Goal: Browse casually

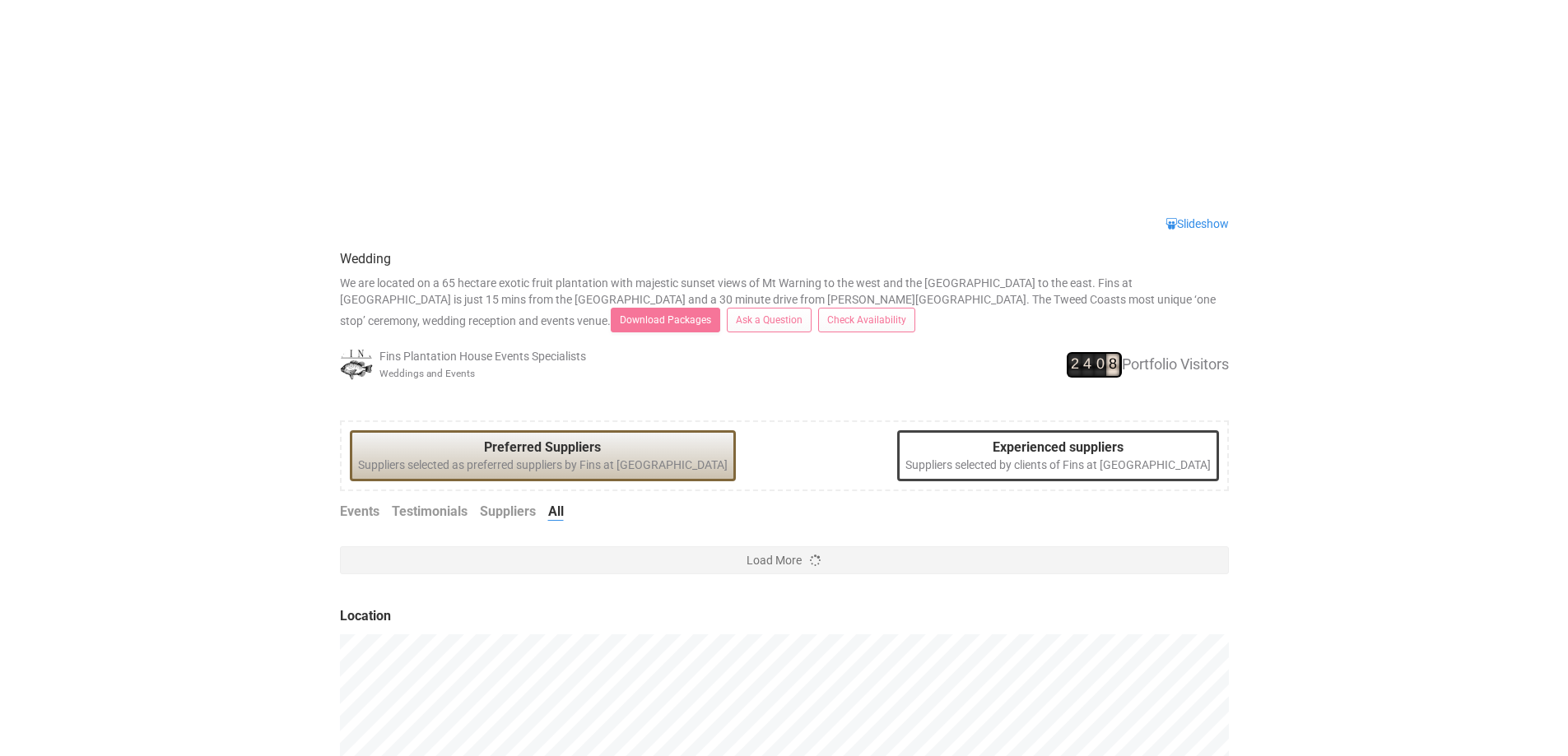
scroll to position [195, 0]
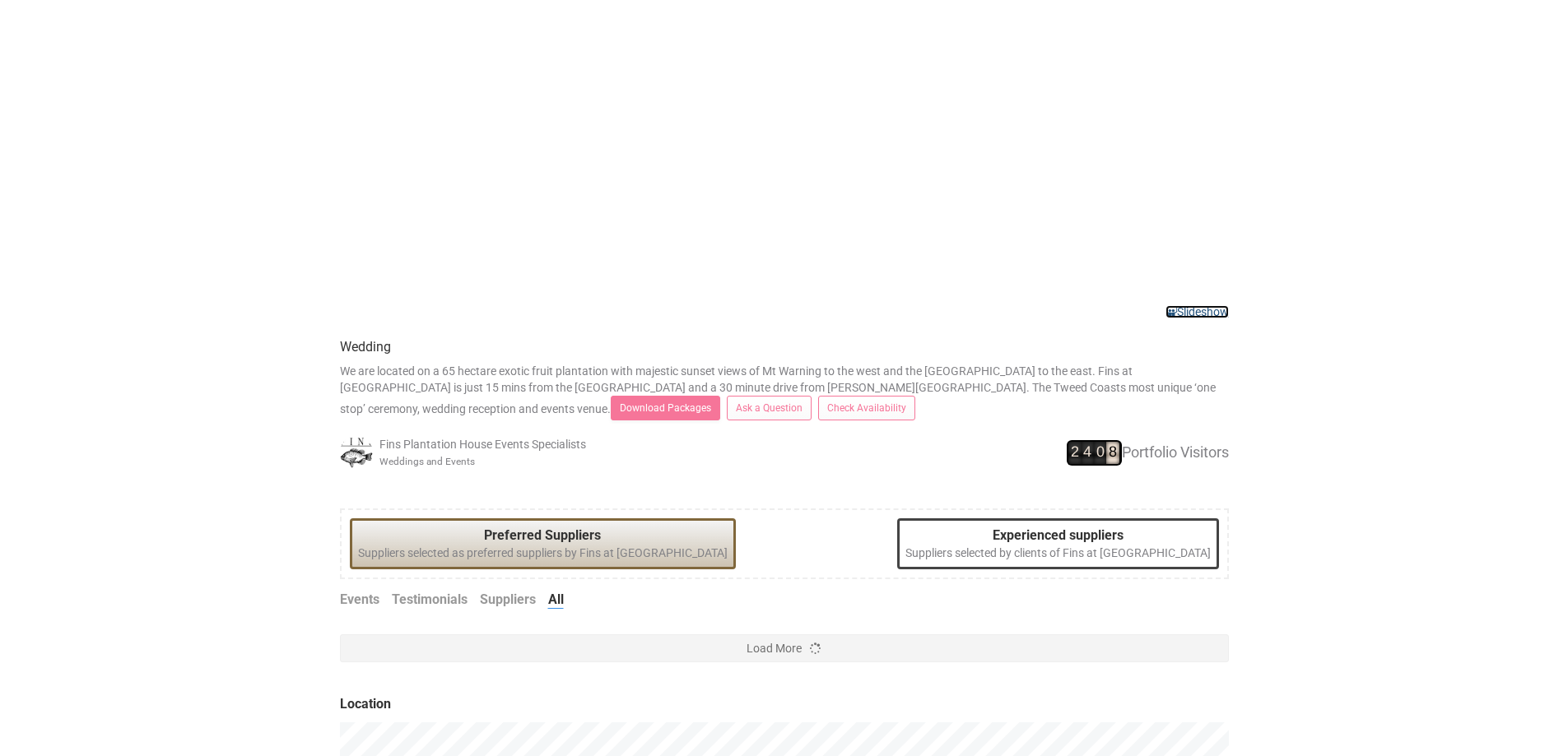
click at [1224, 312] on link "Slideshow" at bounding box center [1197, 312] width 63 height 13
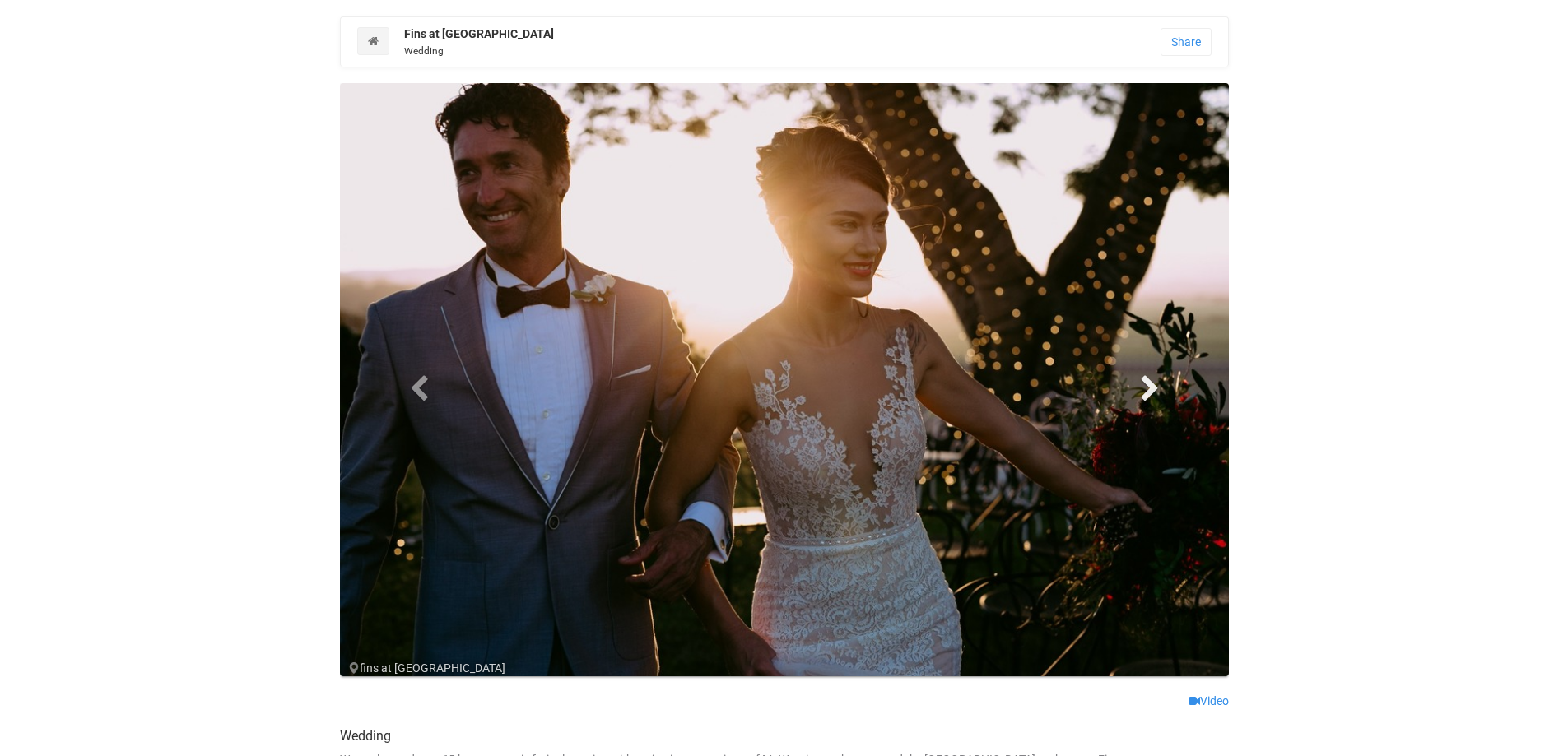
click at [1157, 382] on span at bounding box center [1149, 387] width 24 height 24
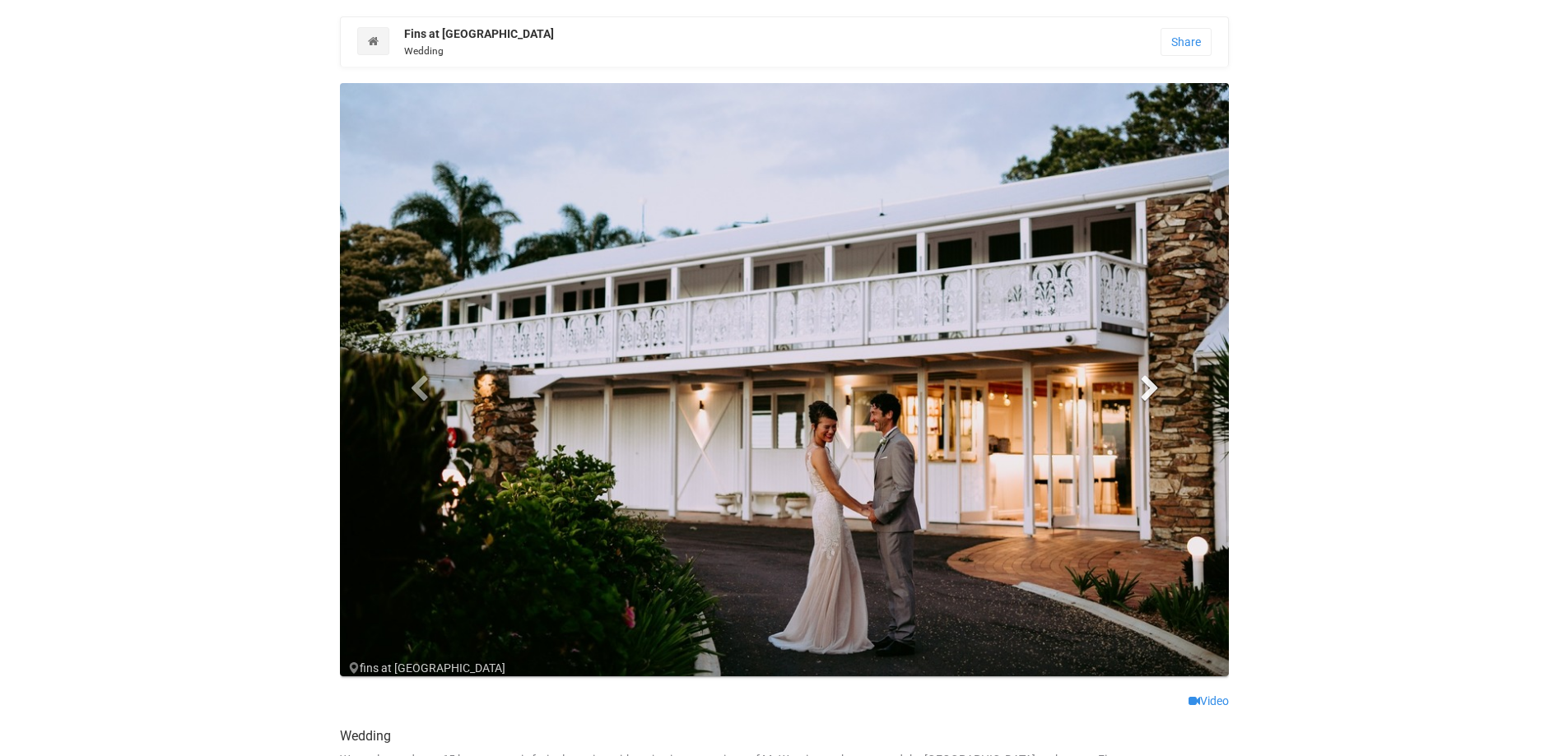
click at [1150, 381] on span at bounding box center [1149, 387] width 24 height 24
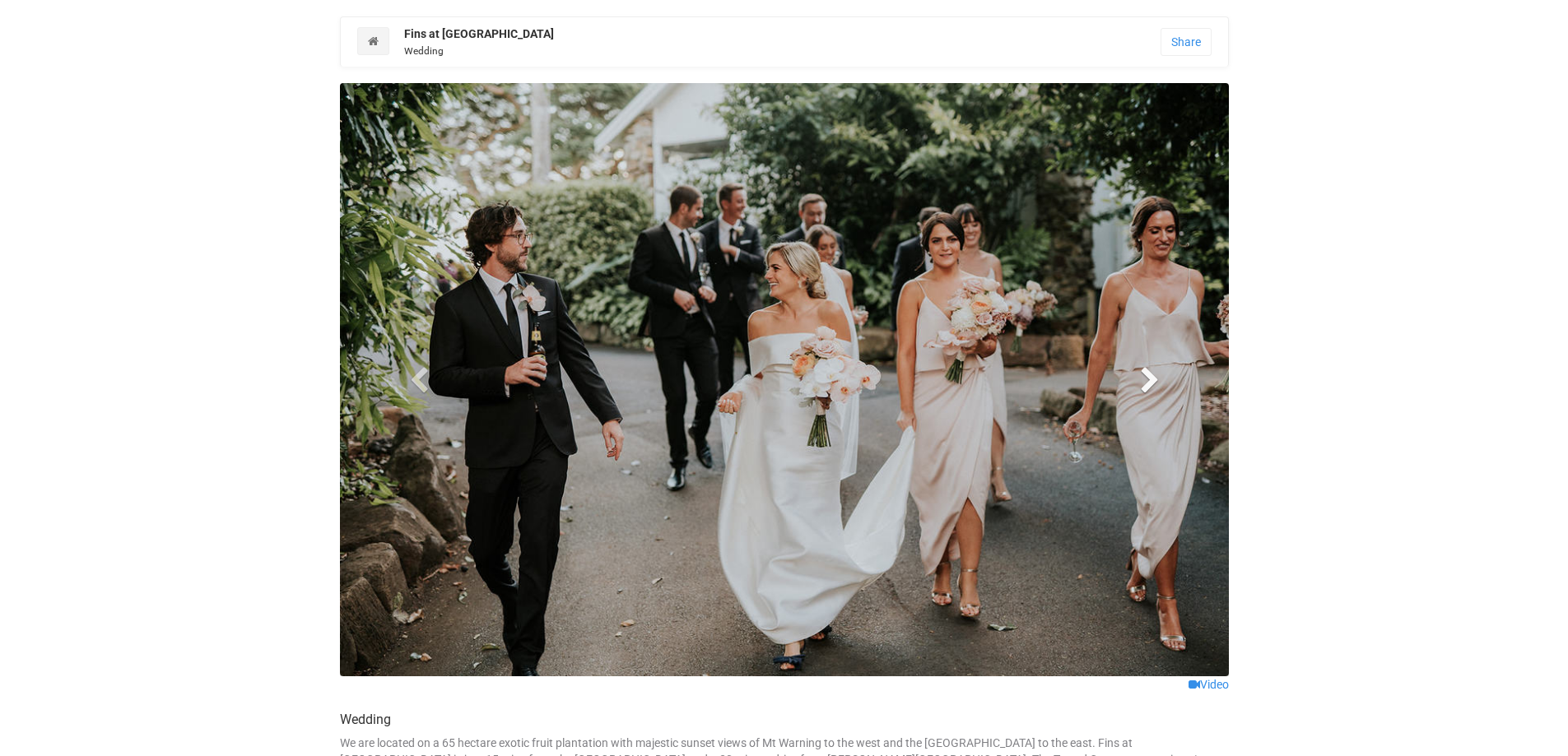
click at [1150, 381] on span at bounding box center [1149, 379] width 24 height 24
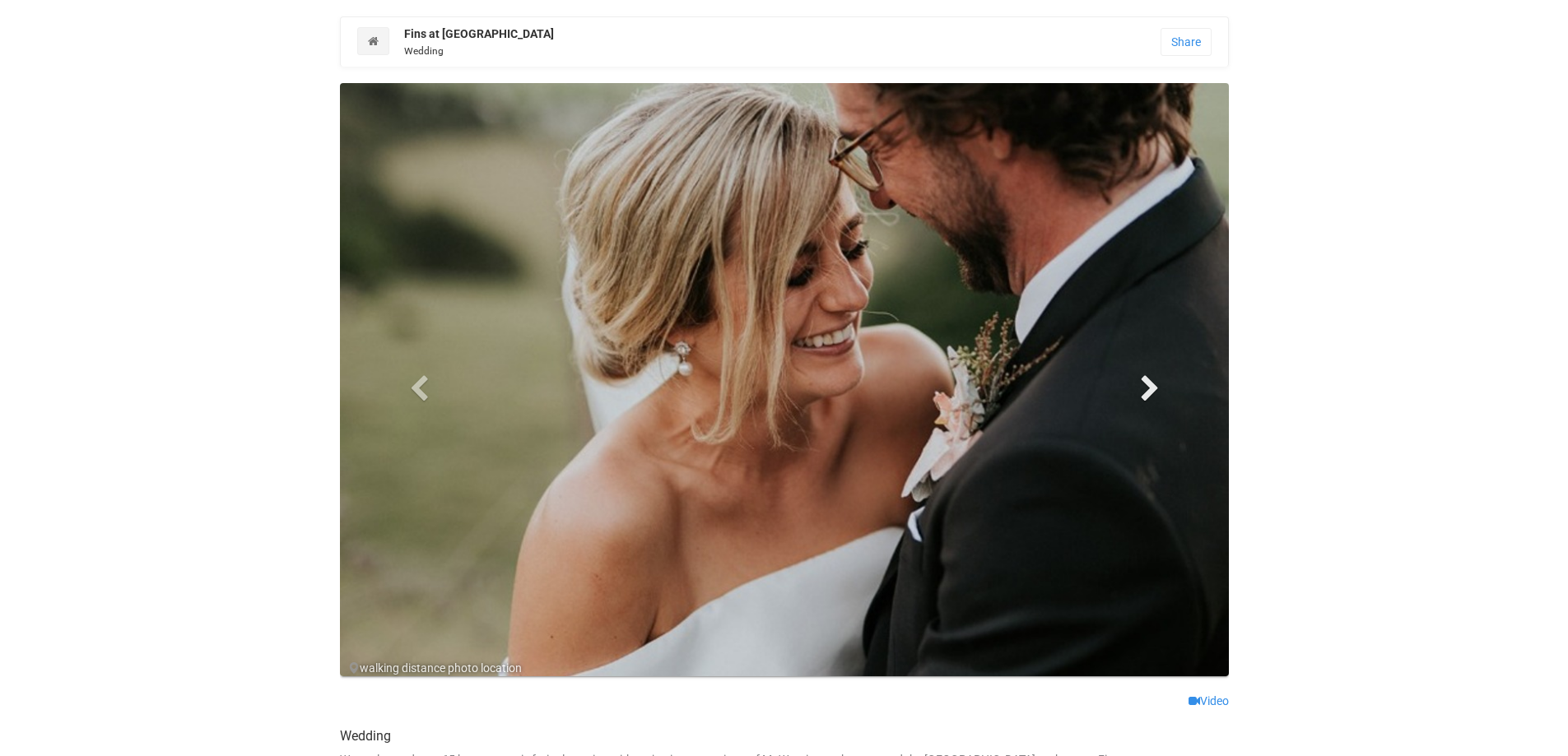
click at [1150, 381] on span at bounding box center [1149, 387] width 24 height 24
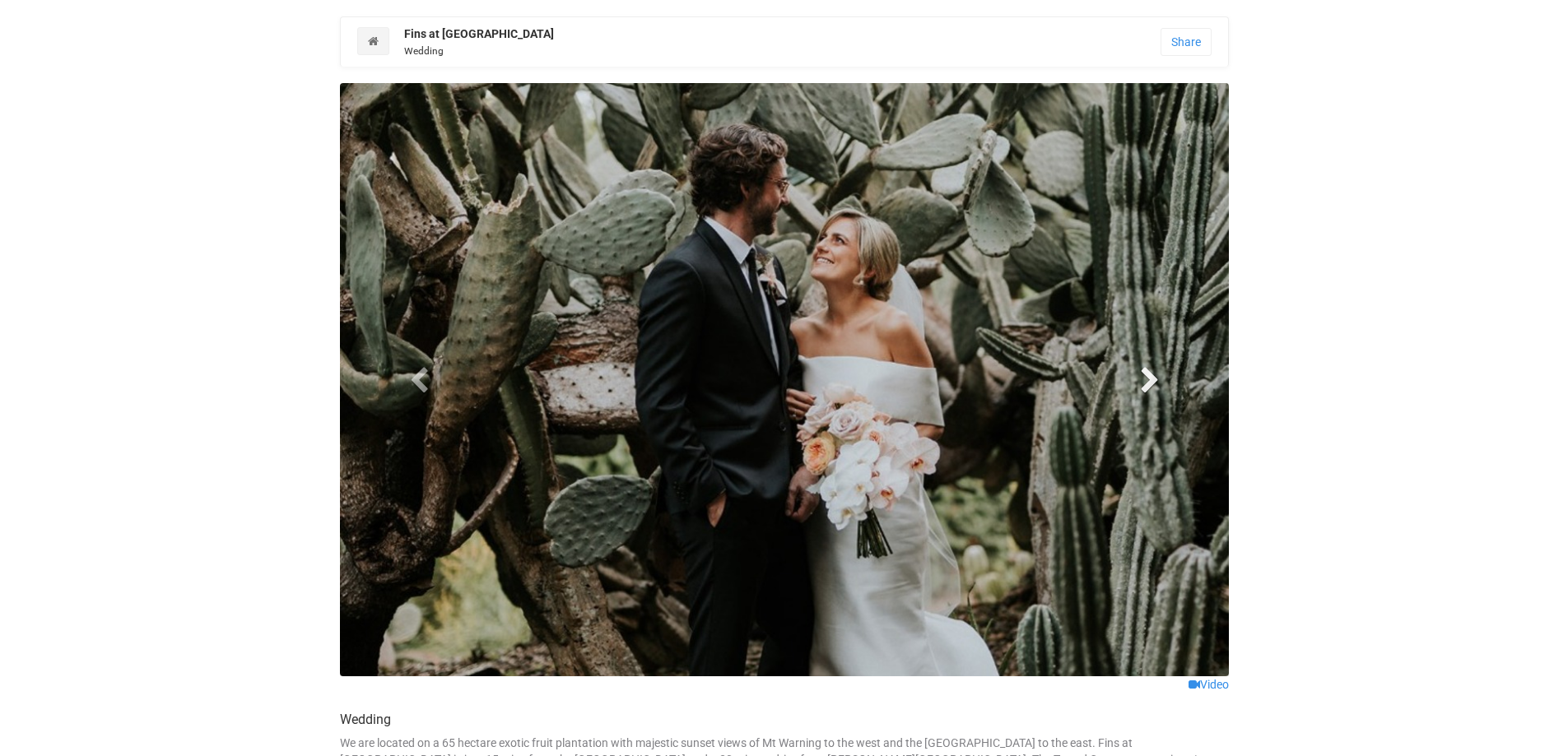
click at [1149, 381] on span at bounding box center [1149, 379] width 24 height 24
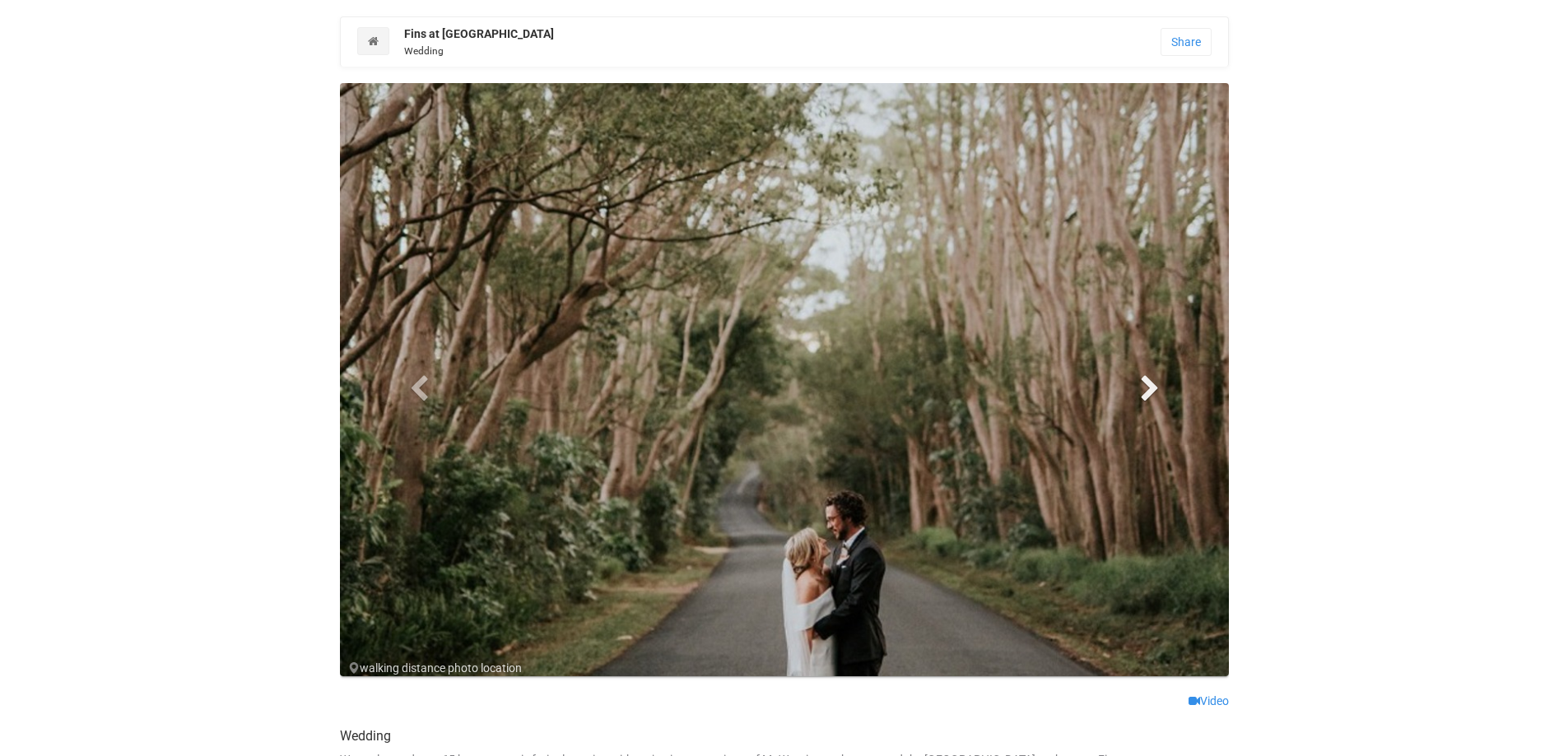
click at [1149, 381] on span at bounding box center [1149, 387] width 24 height 24
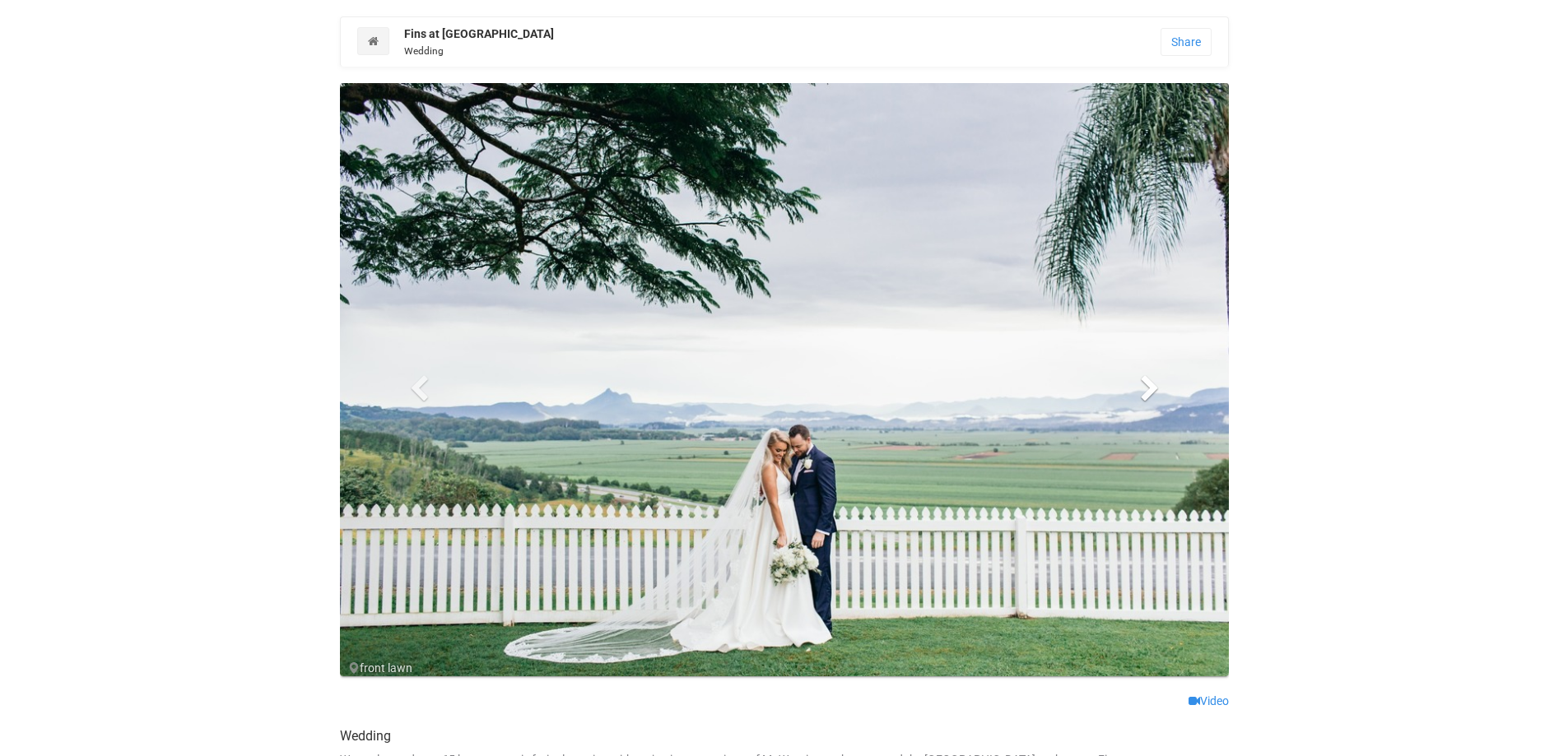
click at [1149, 381] on span at bounding box center [1149, 387] width 24 height 24
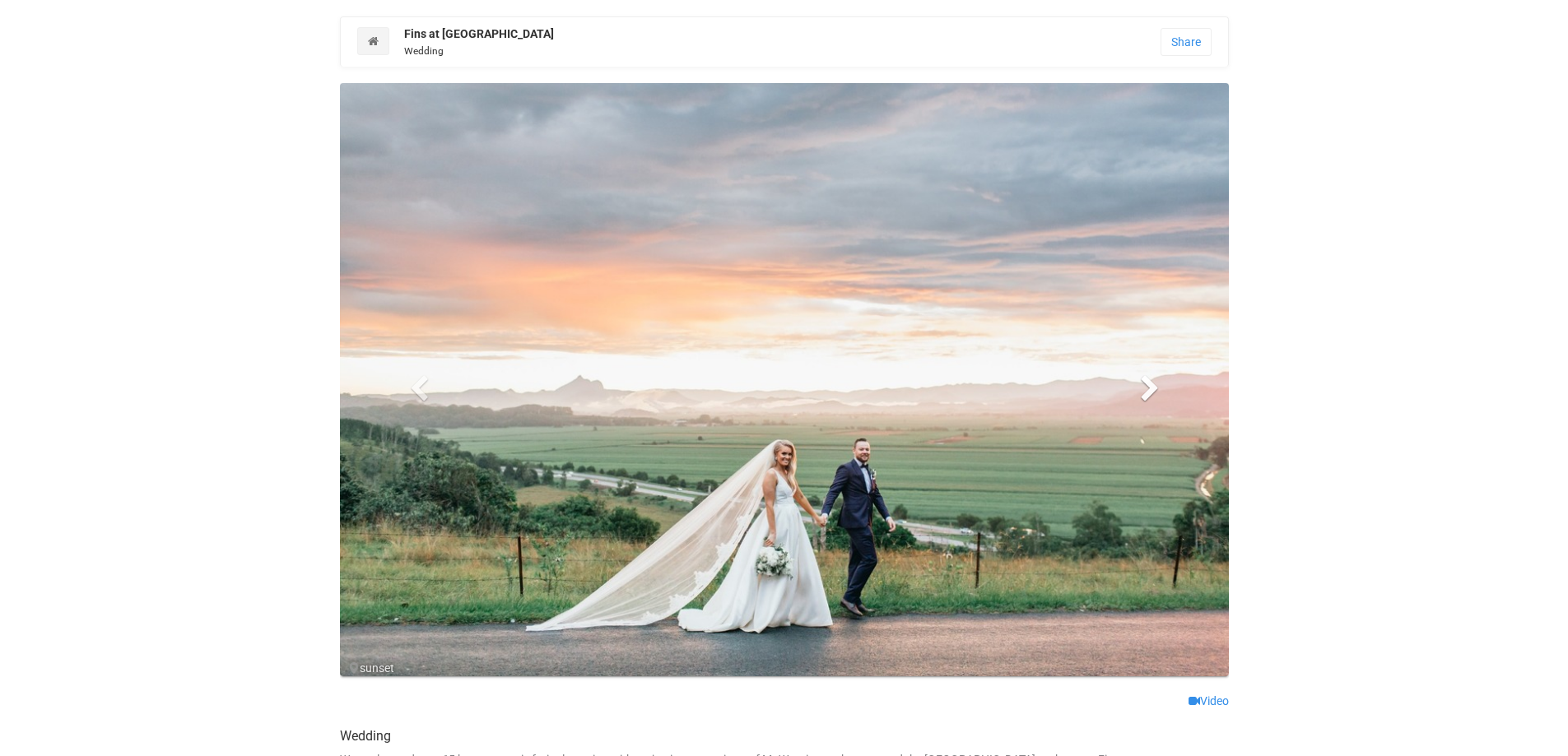
click at [1149, 381] on span at bounding box center [1149, 387] width 24 height 24
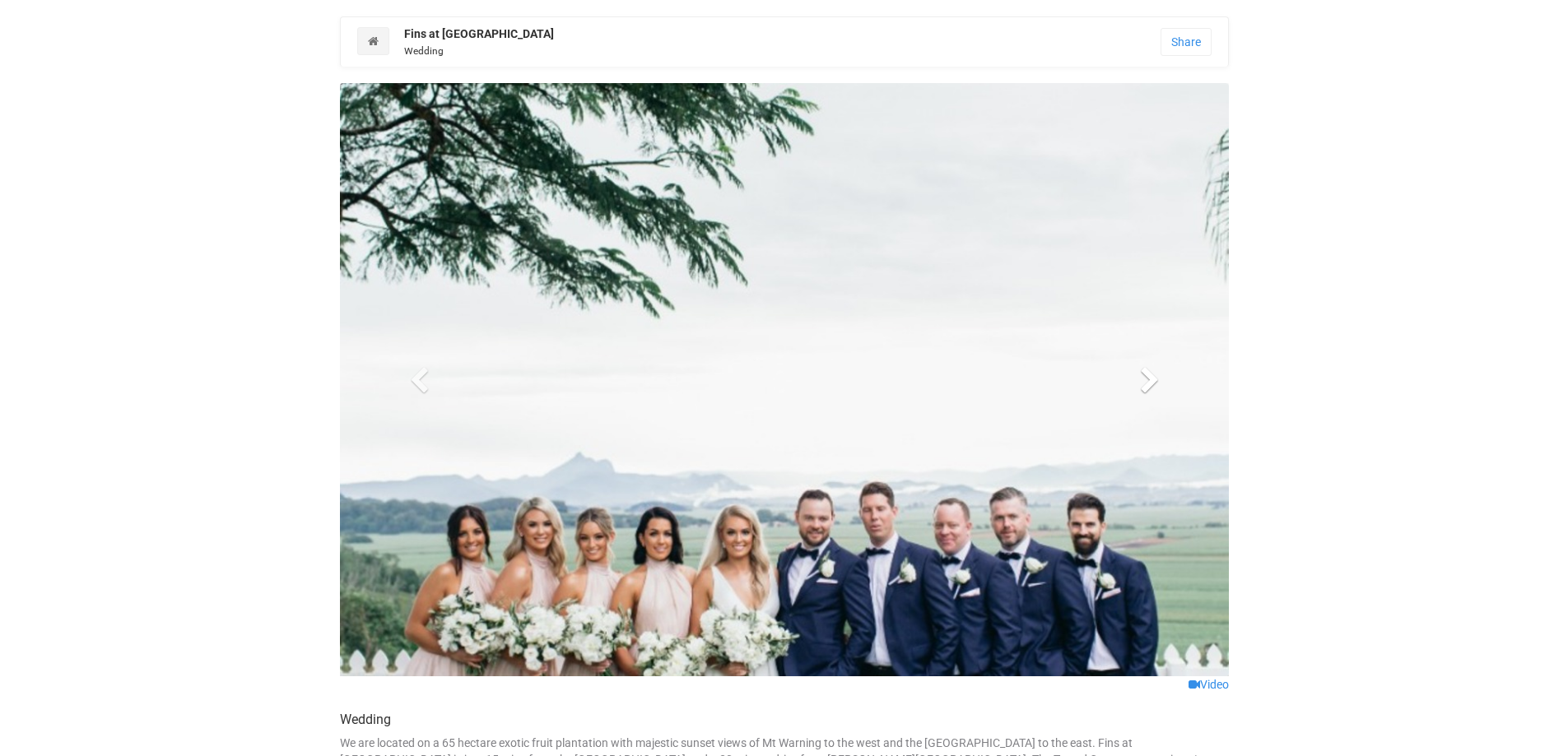
click at [1148, 381] on span at bounding box center [1149, 379] width 24 height 24
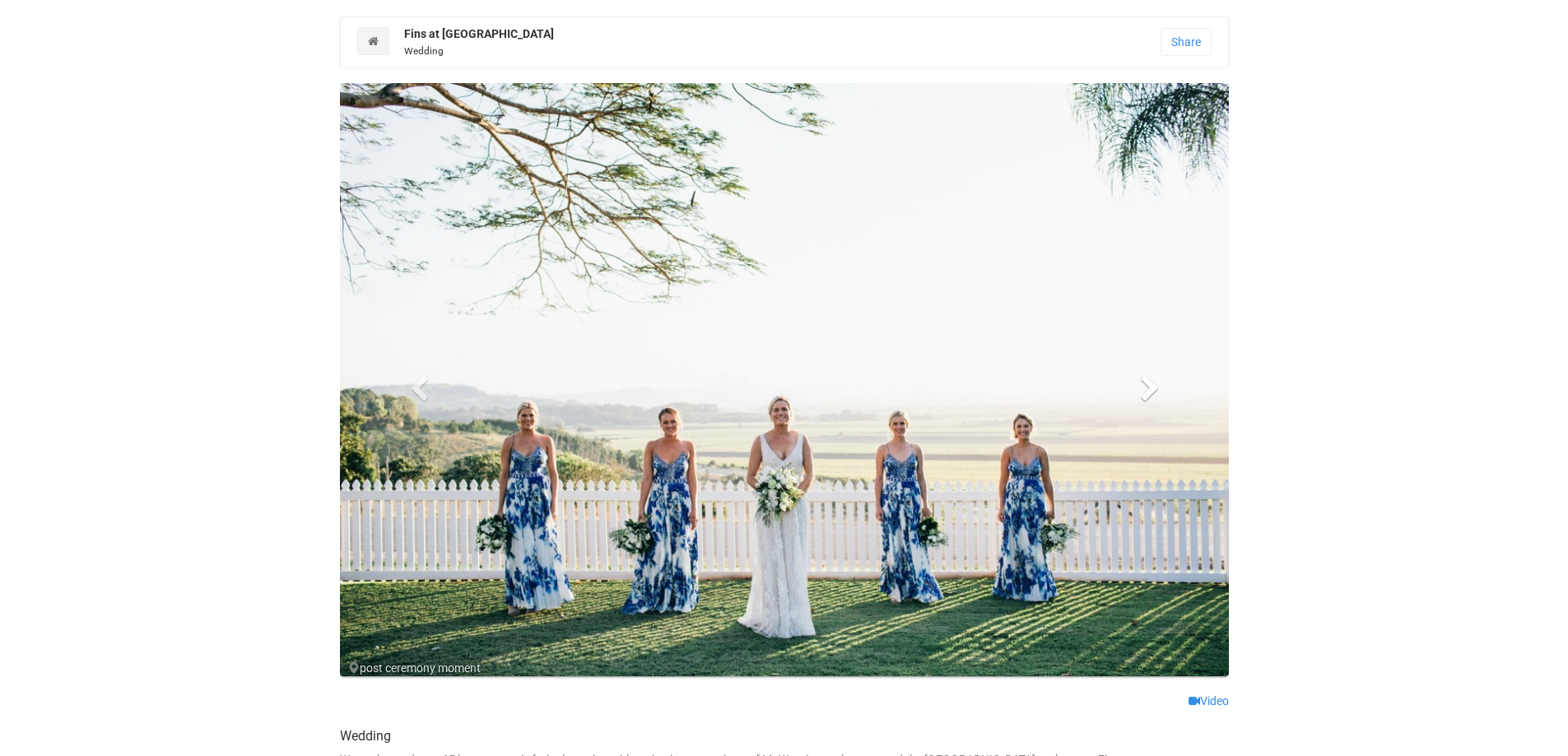
click at [1145, 380] on span at bounding box center [1149, 387] width 24 height 24
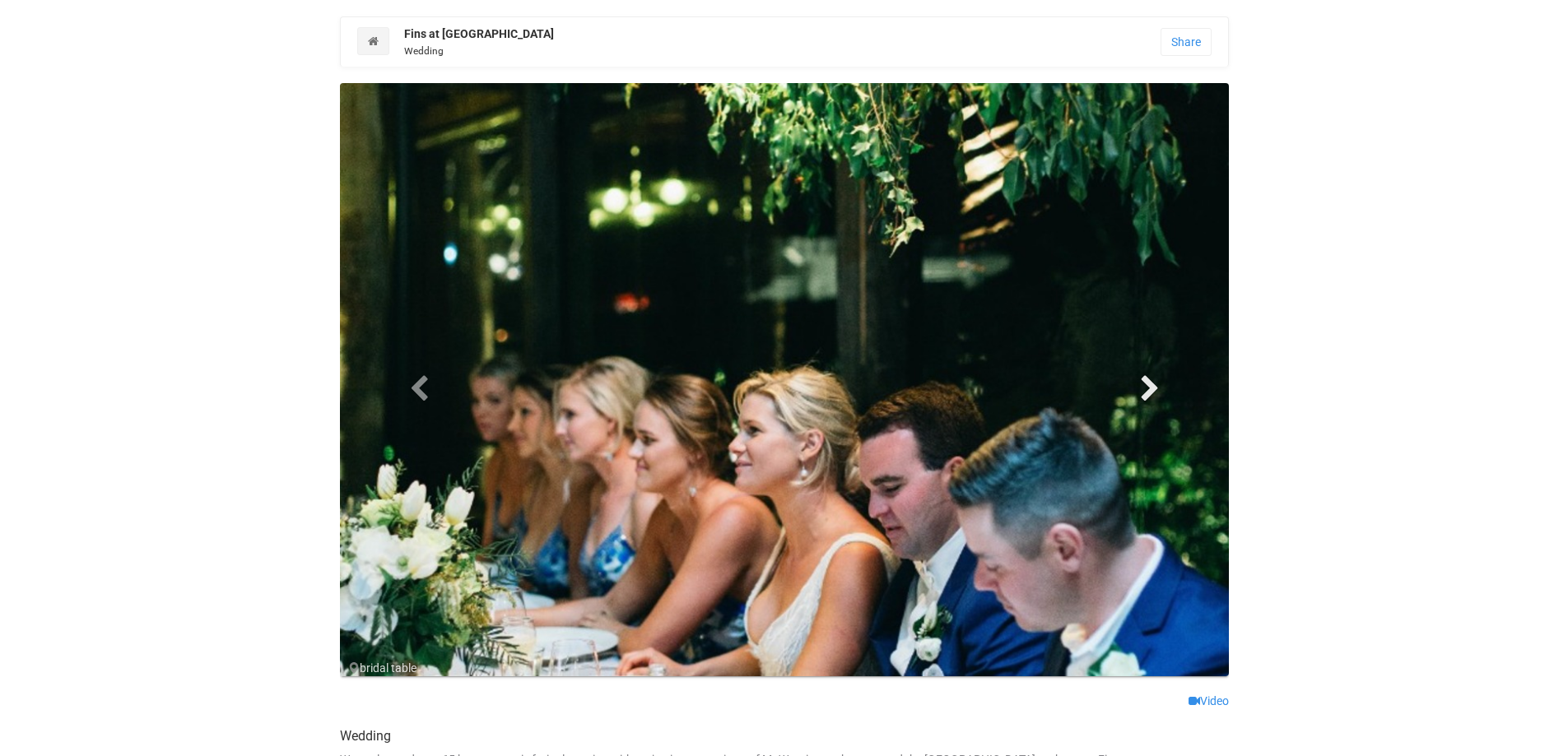
click at [1147, 377] on span at bounding box center [1149, 387] width 24 height 24
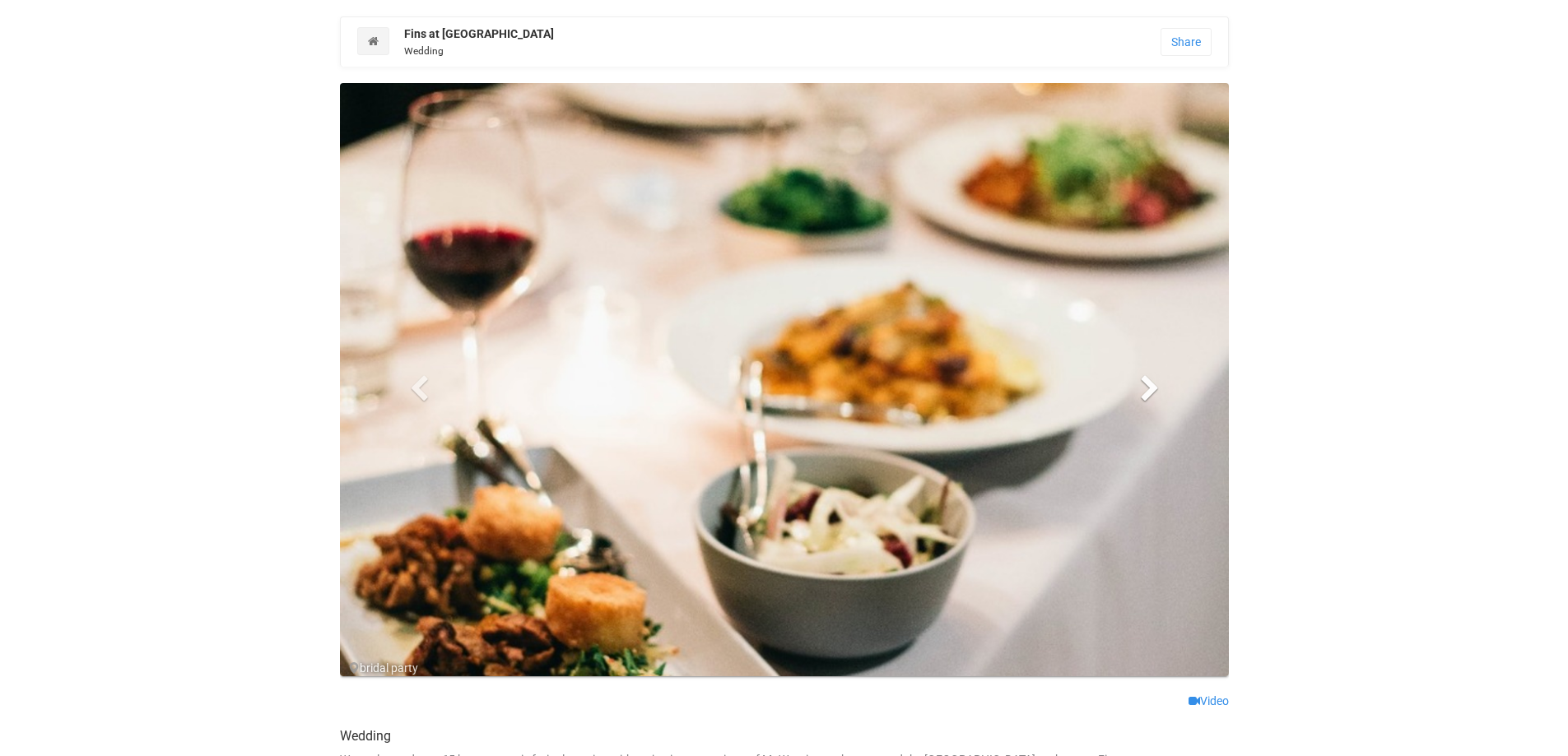
click at [1150, 386] on span at bounding box center [1149, 387] width 24 height 24
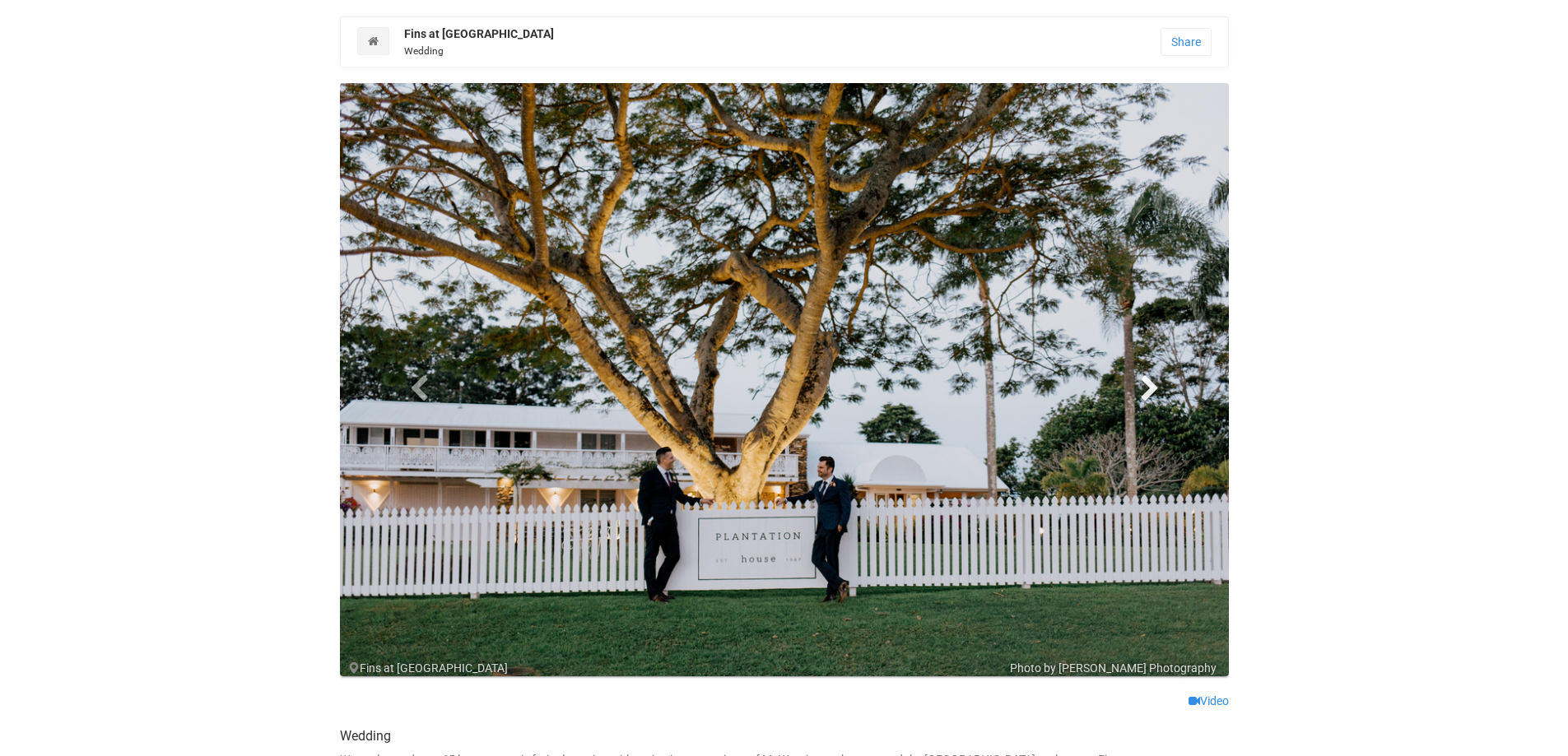
click at [1150, 386] on span at bounding box center [1149, 387] width 24 height 24
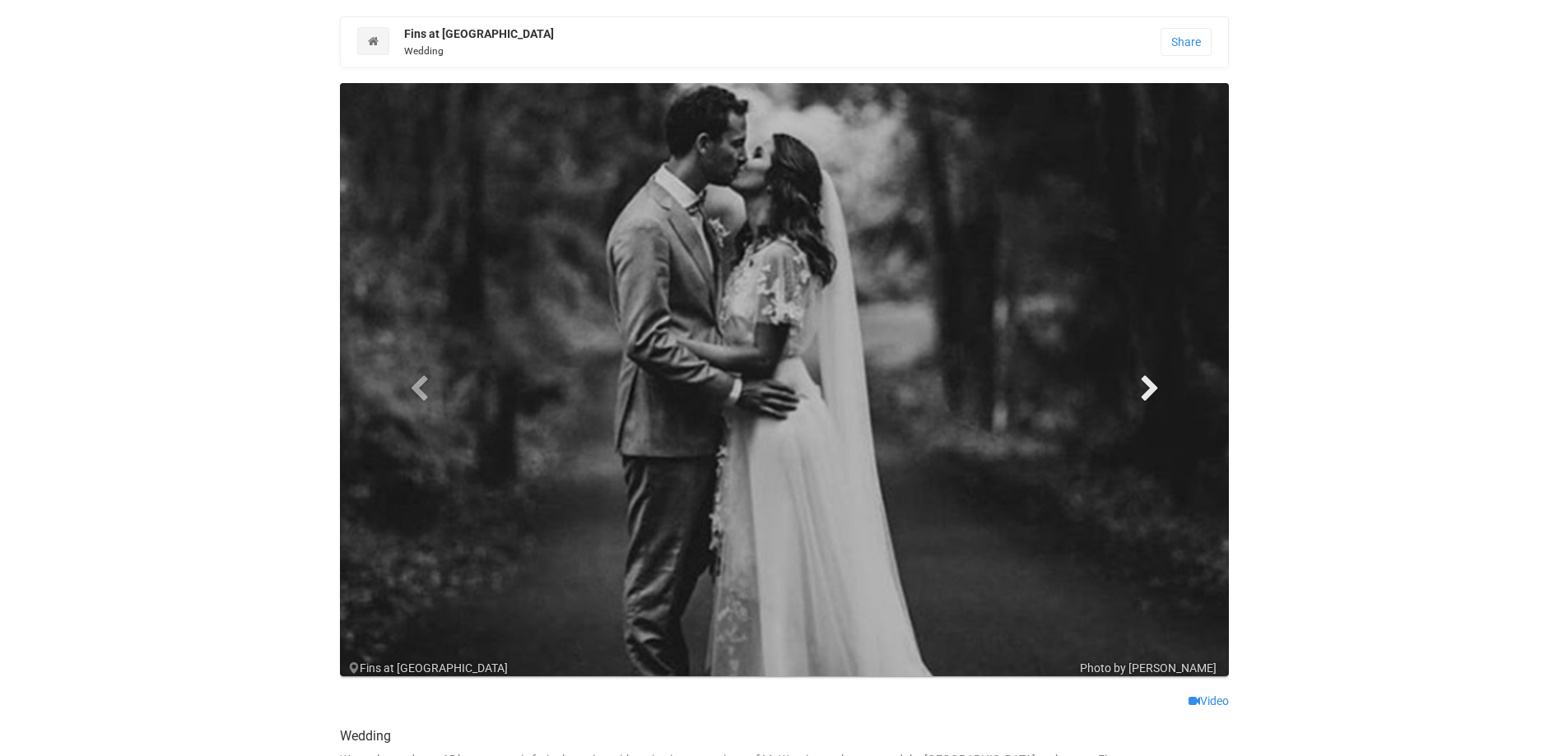
click at [1150, 386] on span at bounding box center [1149, 387] width 24 height 24
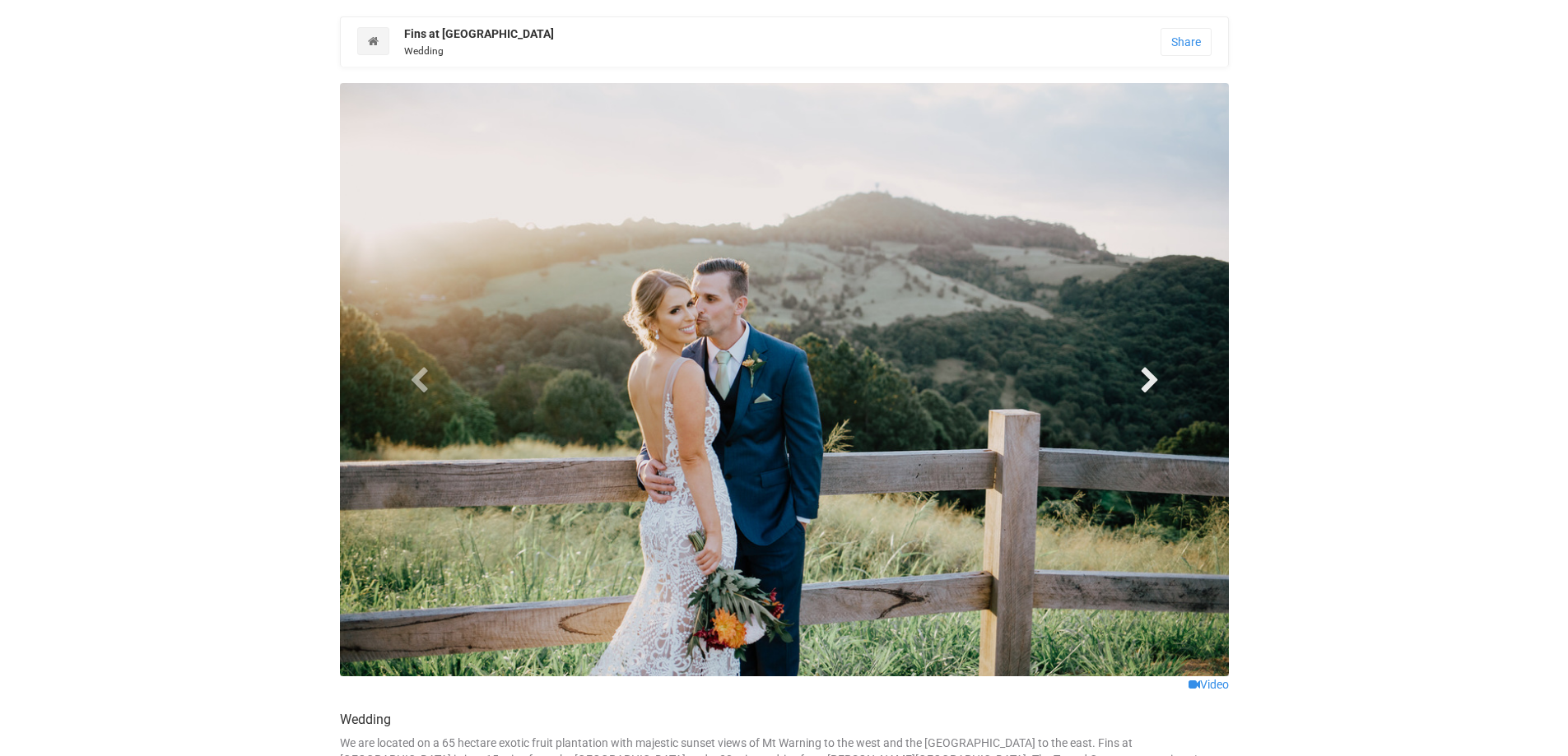
click at [1150, 386] on span at bounding box center [1149, 379] width 24 height 24
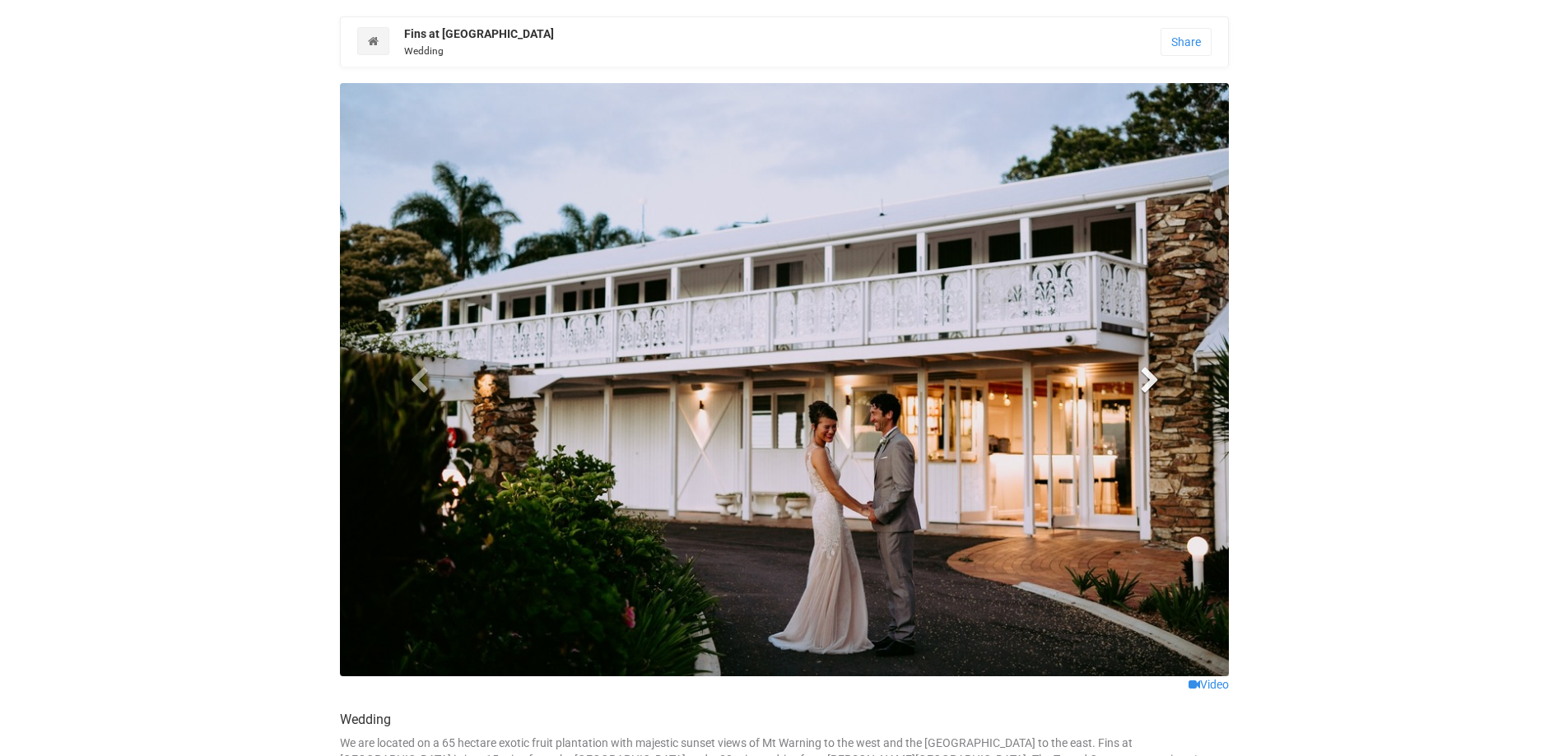
click at [1150, 386] on span at bounding box center [1149, 379] width 24 height 24
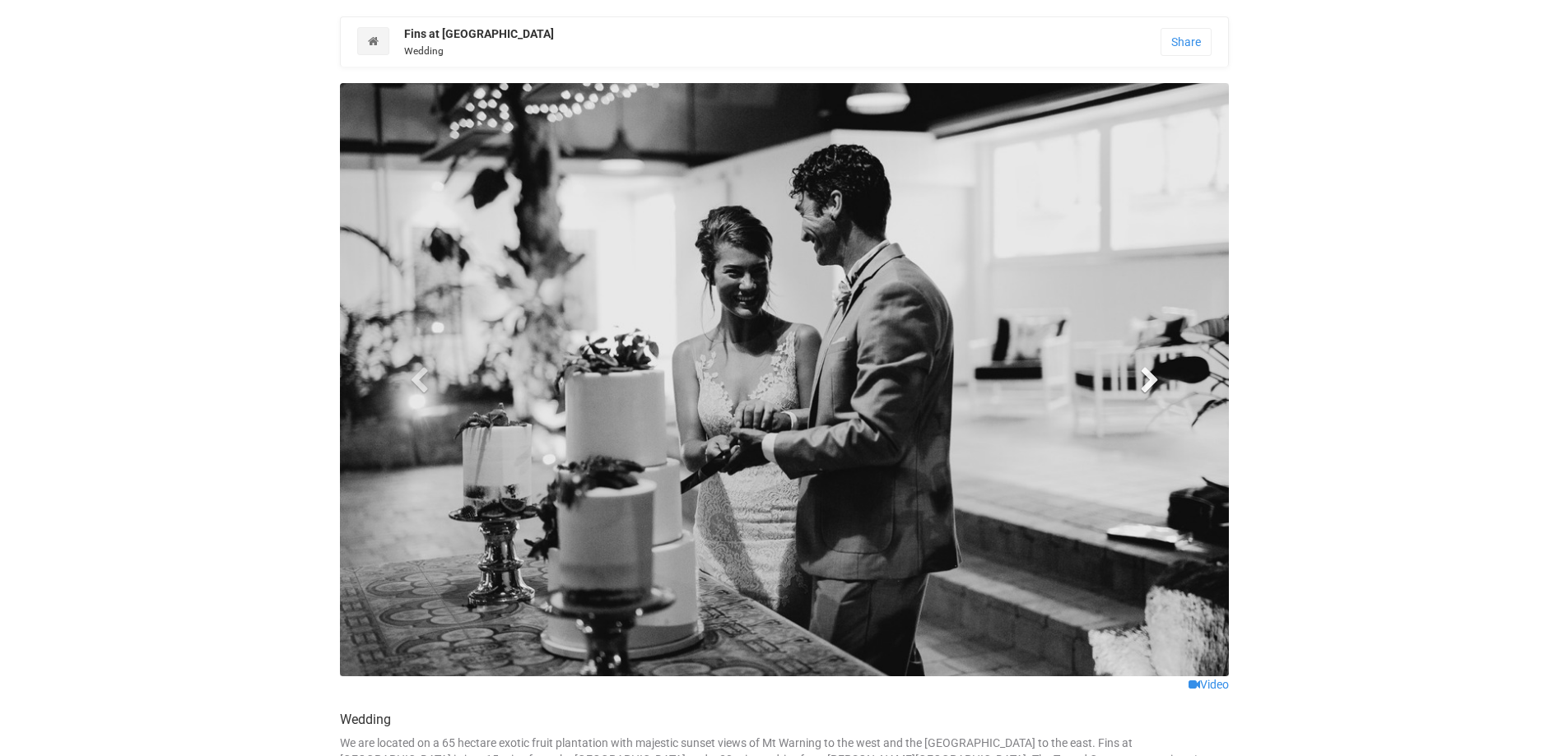
click at [1150, 386] on span at bounding box center [1149, 379] width 24 height 24
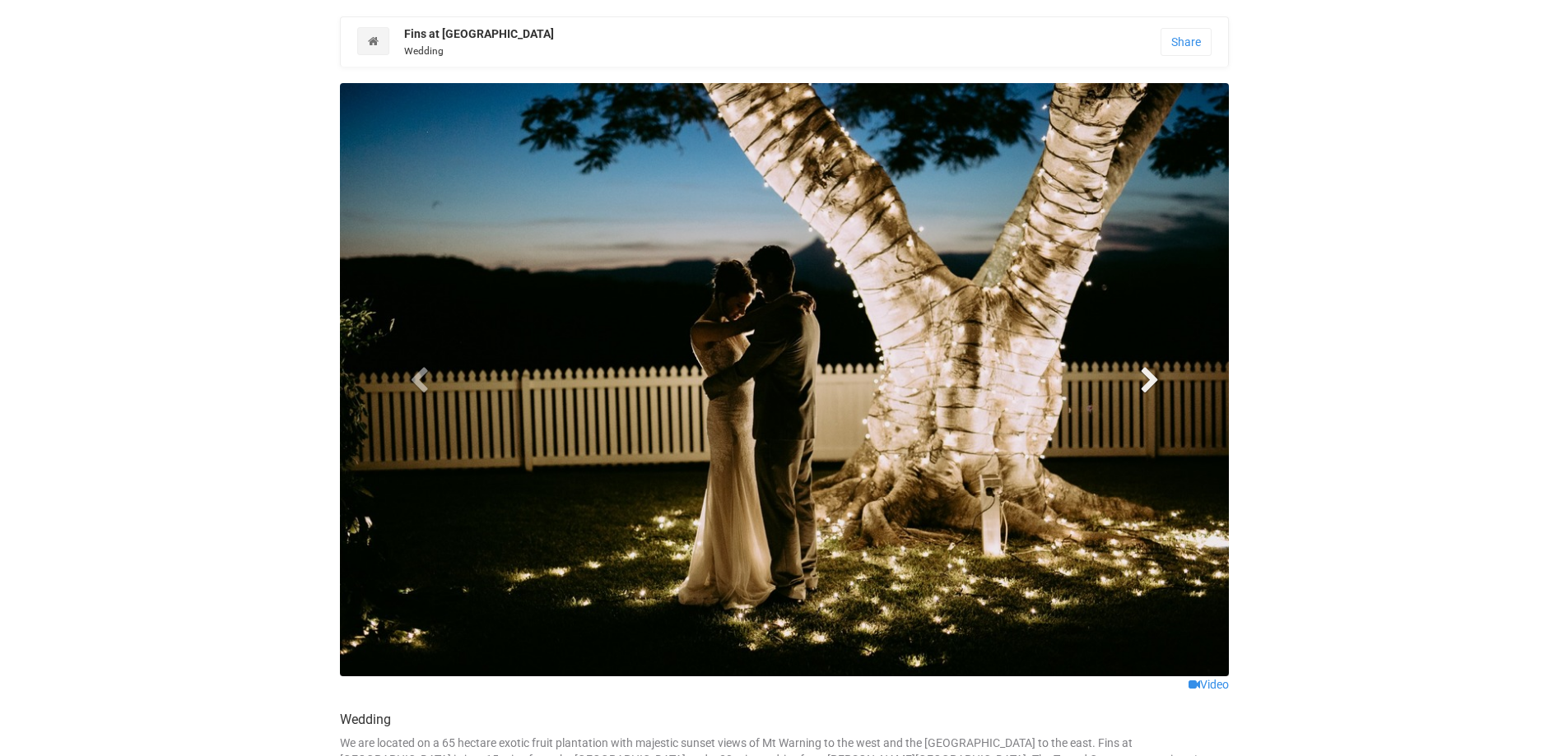
click at [1150, 386] on span at bounding box center [1149, 379] width 24 height 24
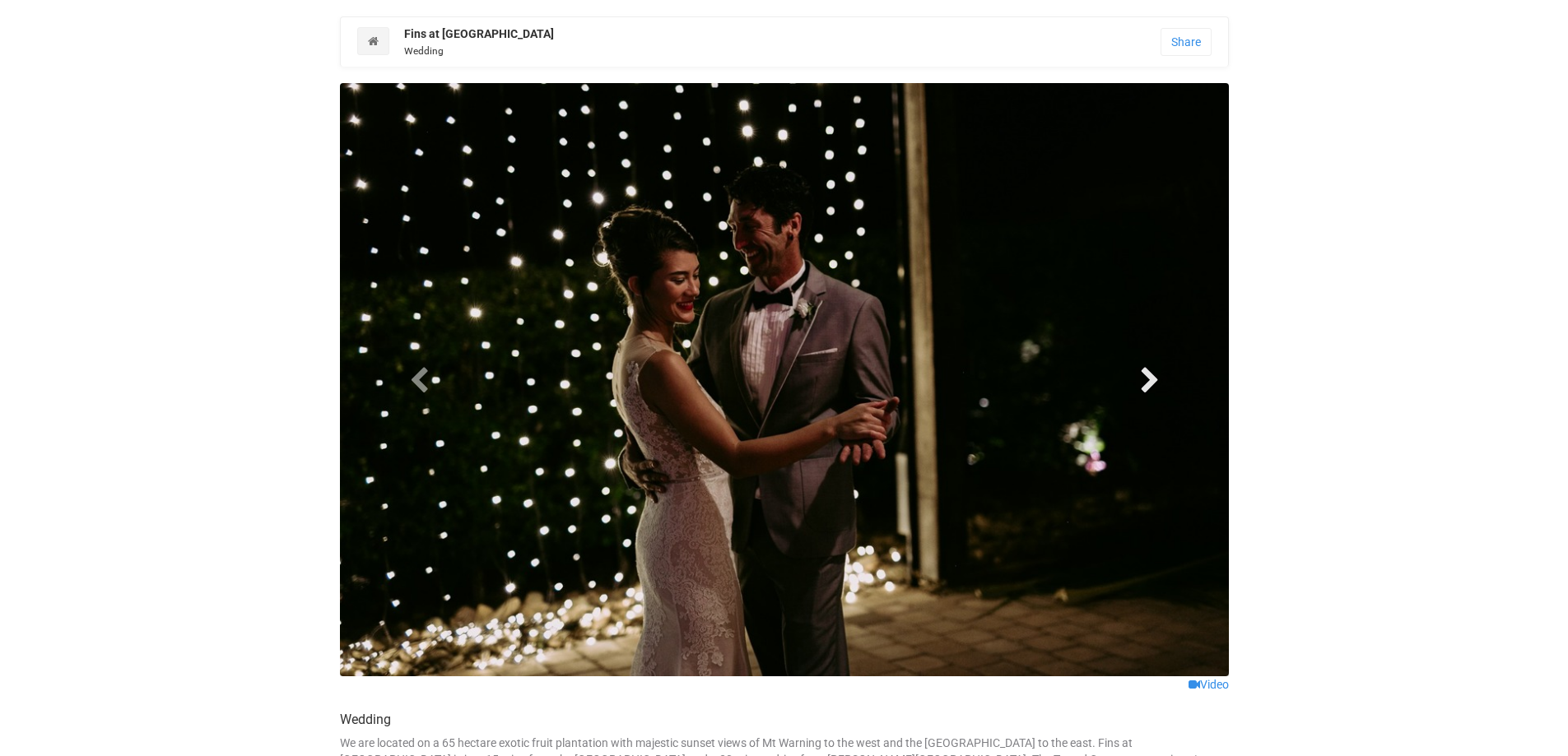
click at [1150, 386] on span at bounding box center [1149, 379] width 24 height 24
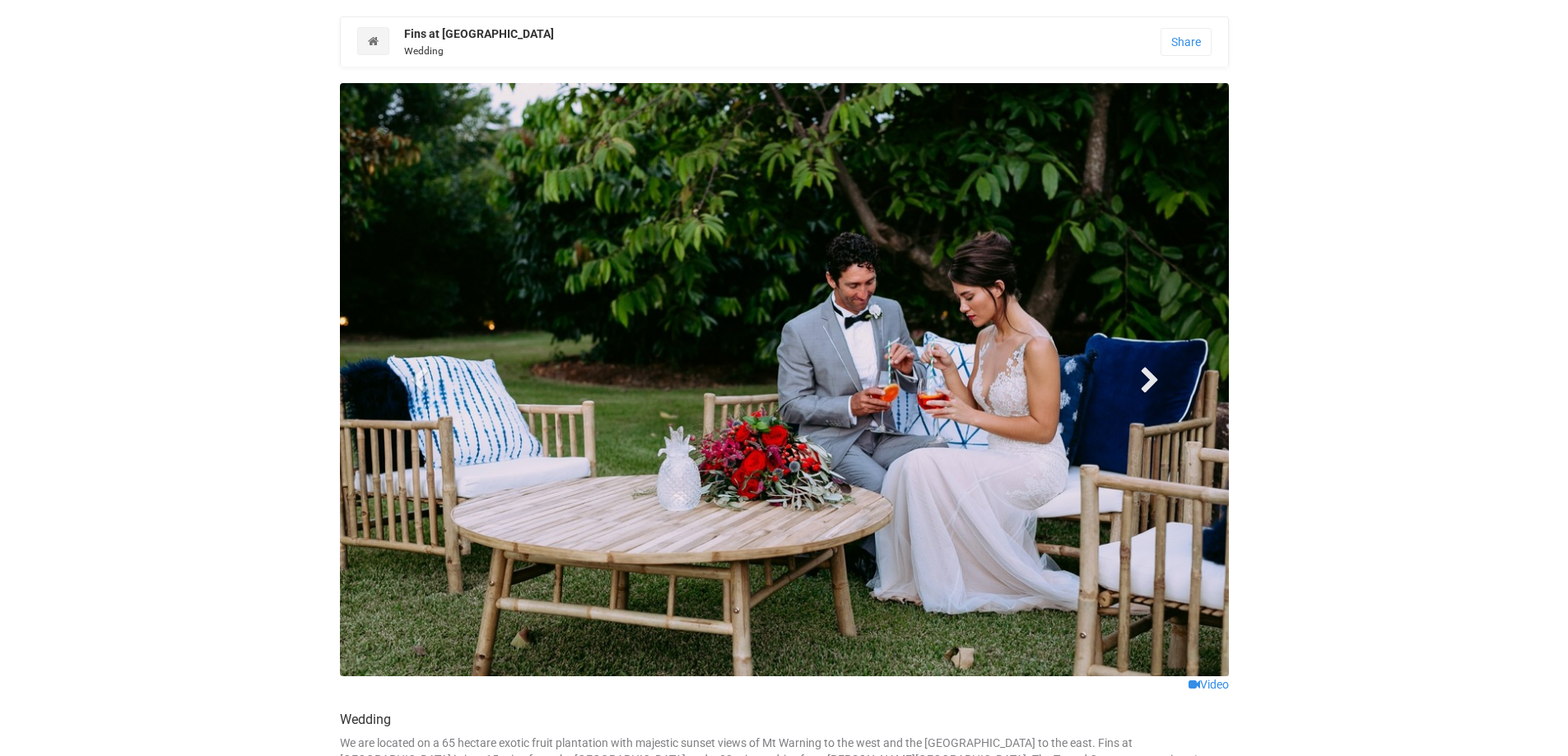
click at [1150, 386] on span at bounding box center [1149, 379] width 24 height 24
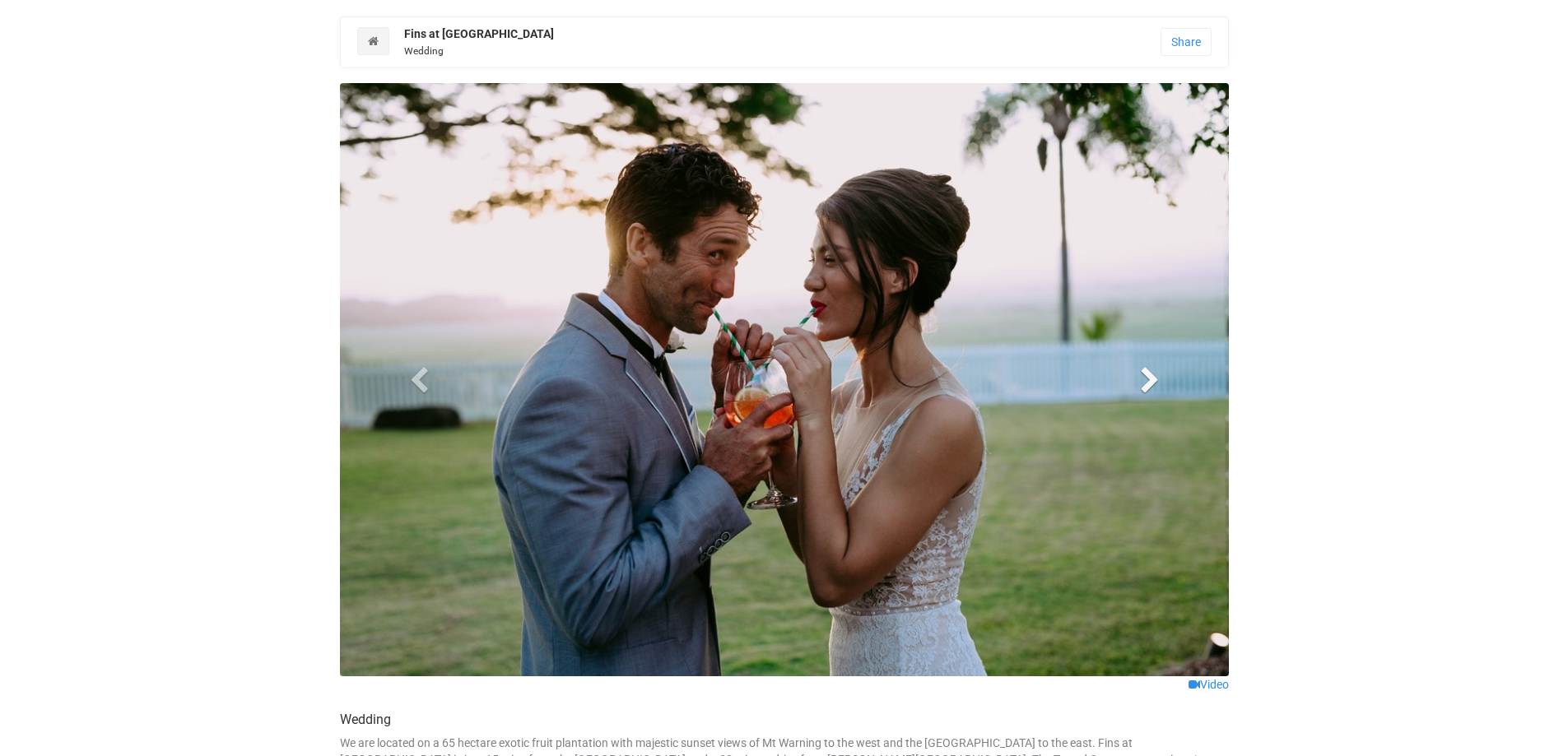
click at [1150, 391] on span at bounding box center [1149, 379] width 24 height 24
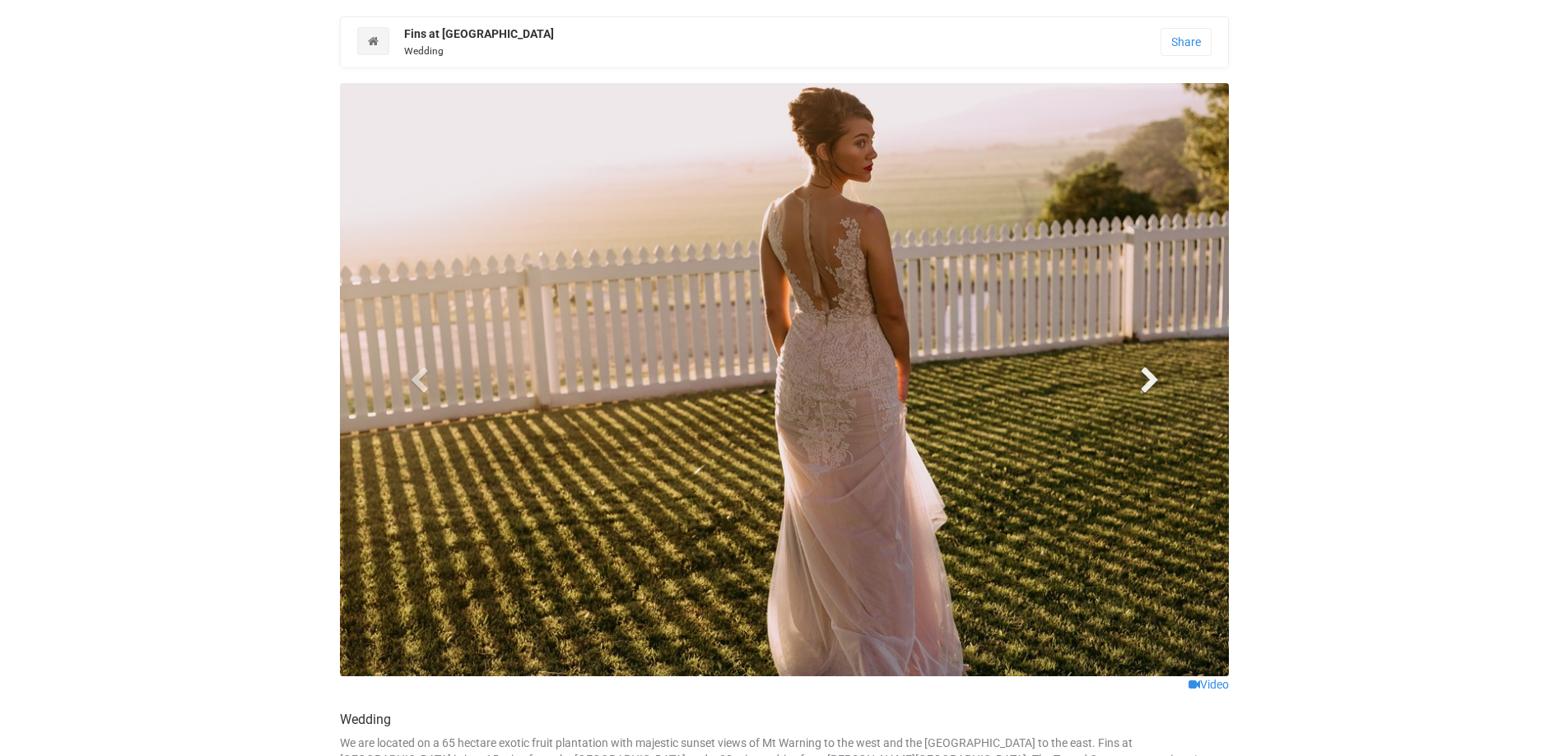
click at [1150, 391] on span at bounding box center [1149, 379] width 24 height 24
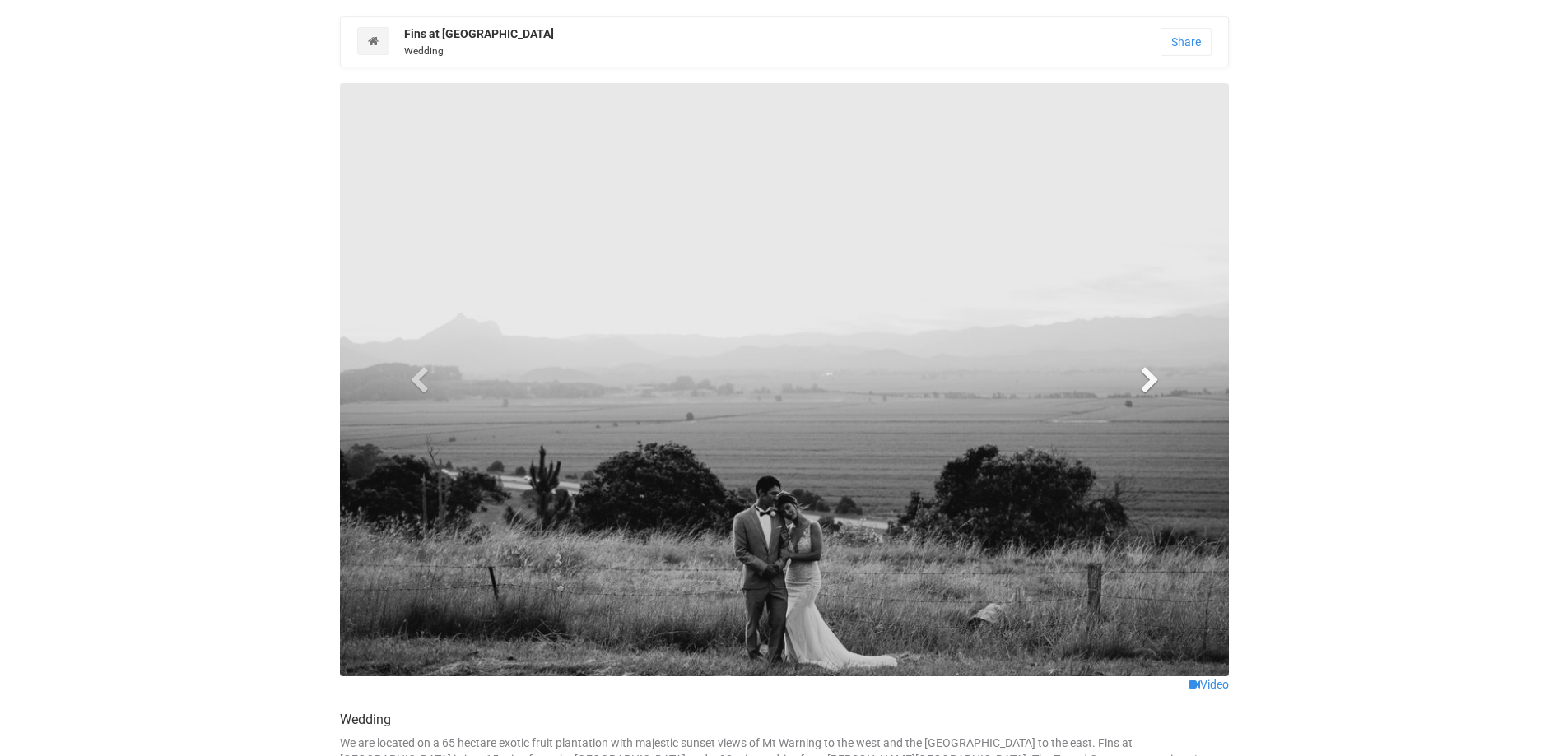
click at [1150, 391] on span at bounding box center [1149, 379] width 24 height 24
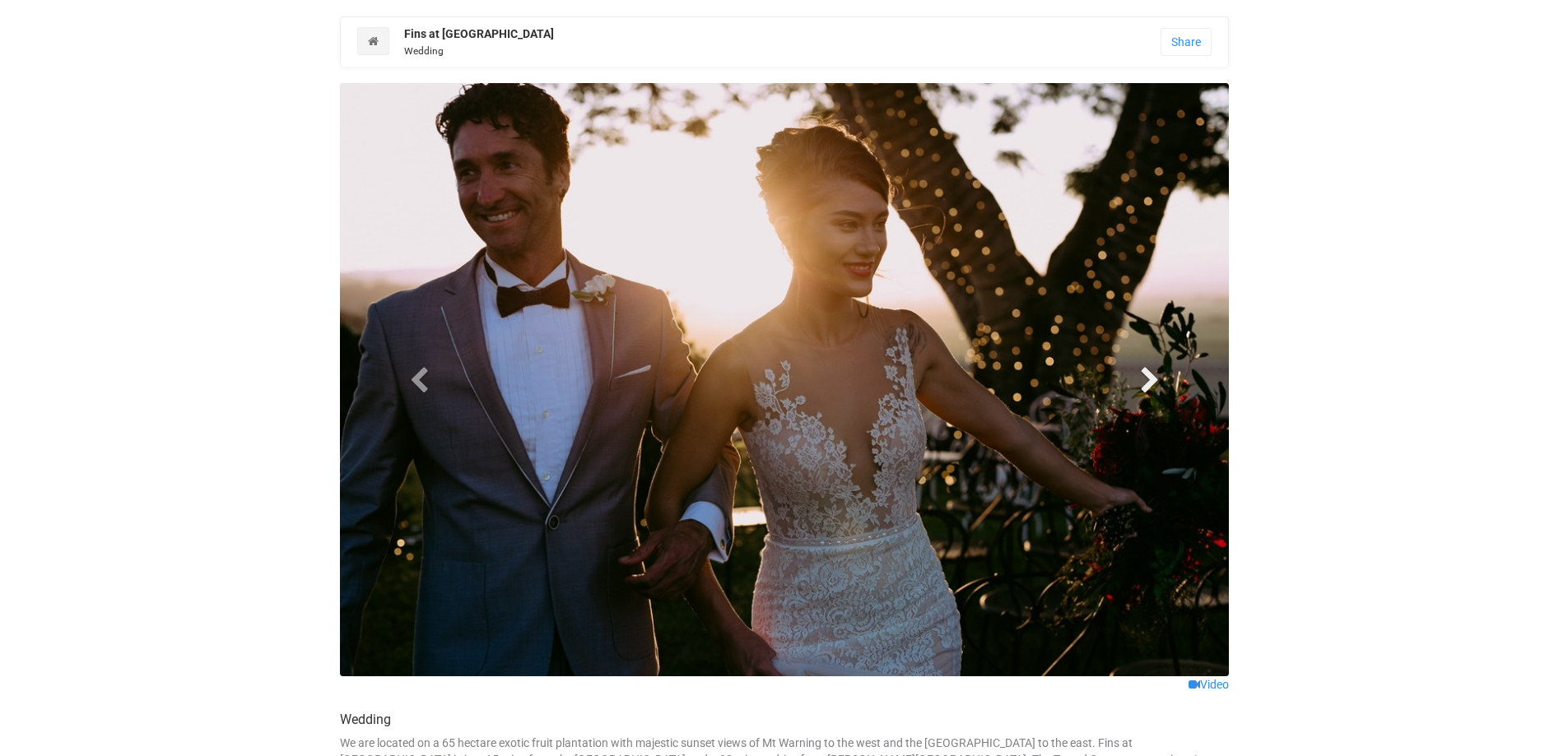
click at [1150, 391] on span at bounding box center [1149, 379] width 24 height 24
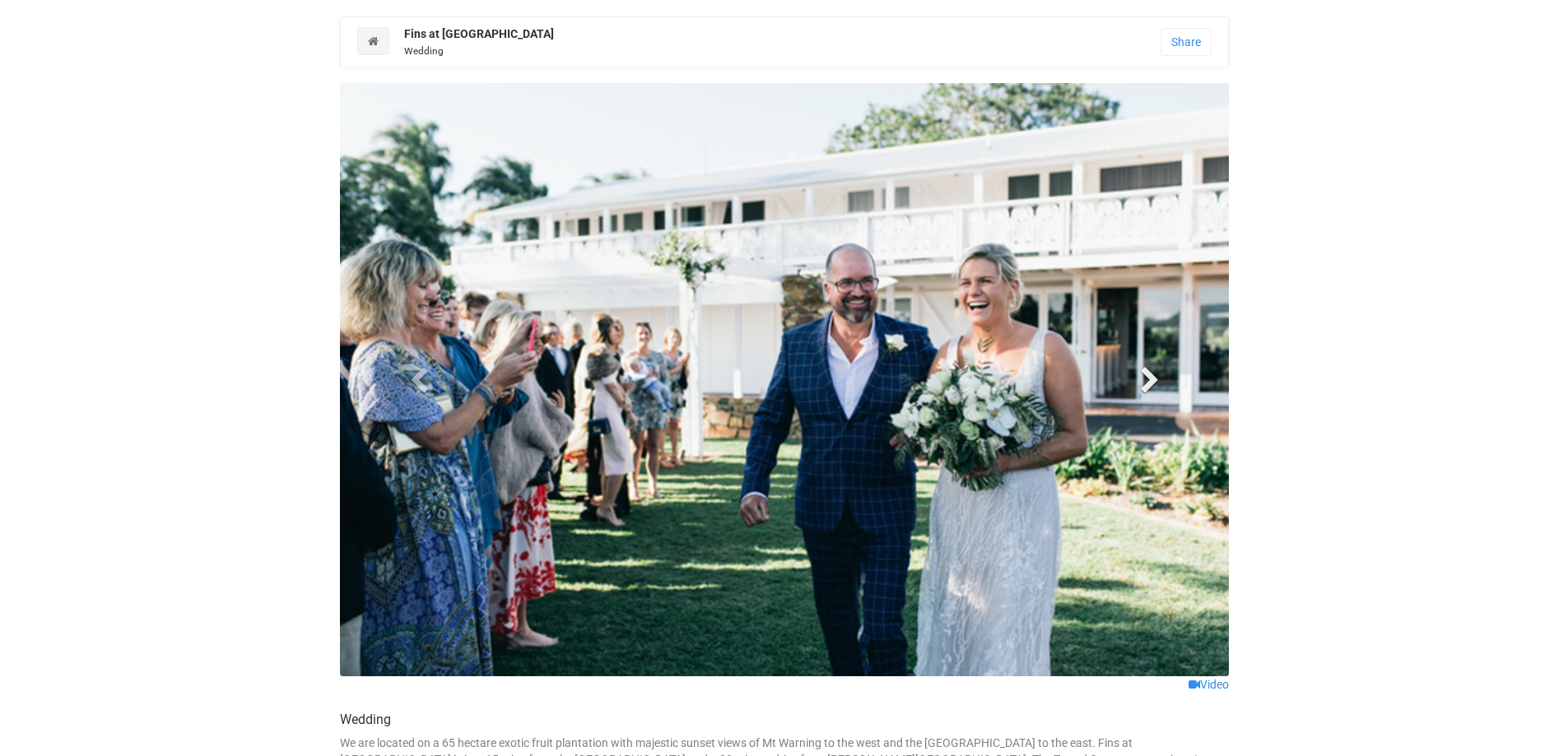
click at [1150, 391] on span at bounding box center [1149, 379] width 24 height 24
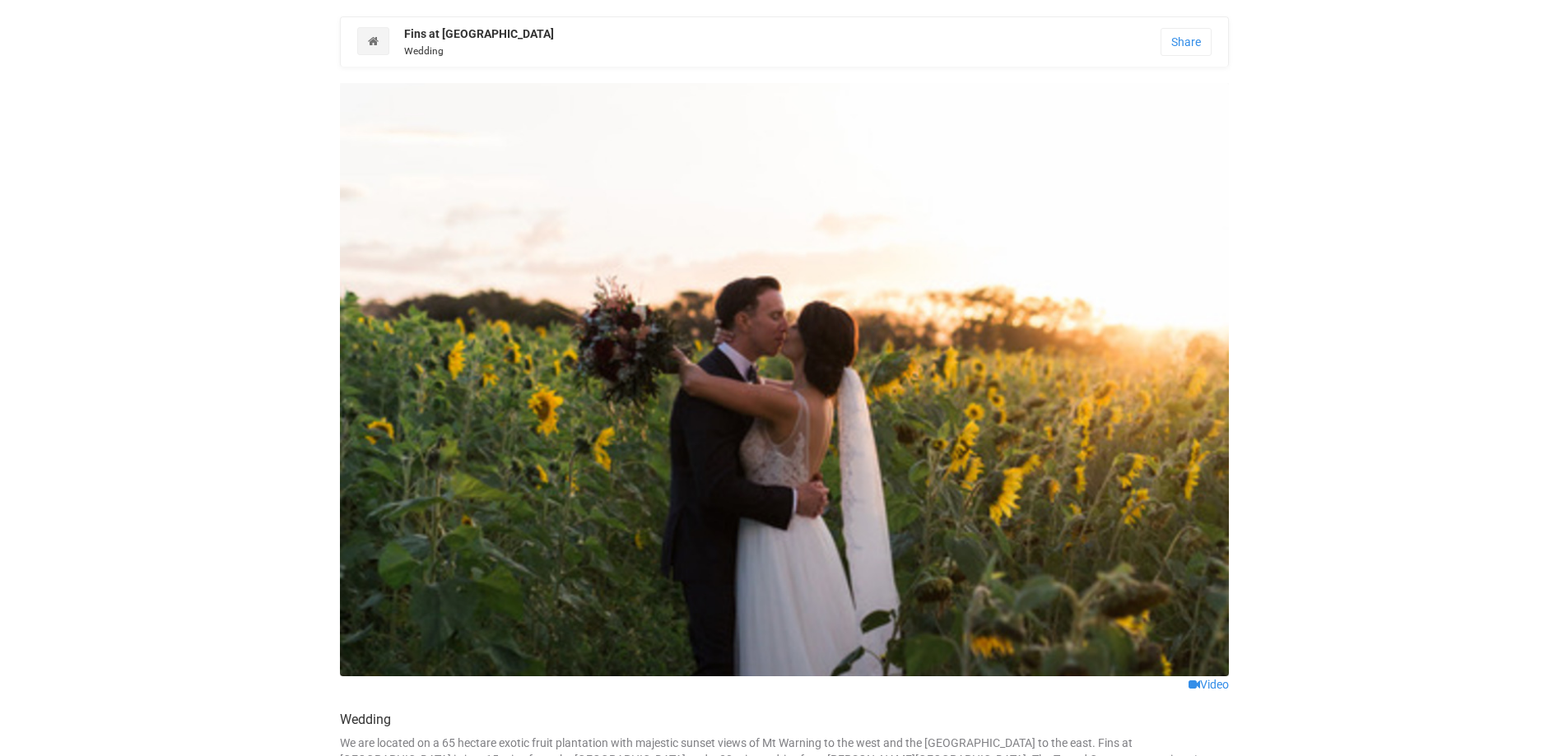
drag, startPoint x: 969, startPoint y: 40, endPoint x: 813, endPoint y: 51, distance: 156.4
click at [968, 40] on div "Fins at Plantation House Wedding" at bounding box center [711, 41] width 733 height 33
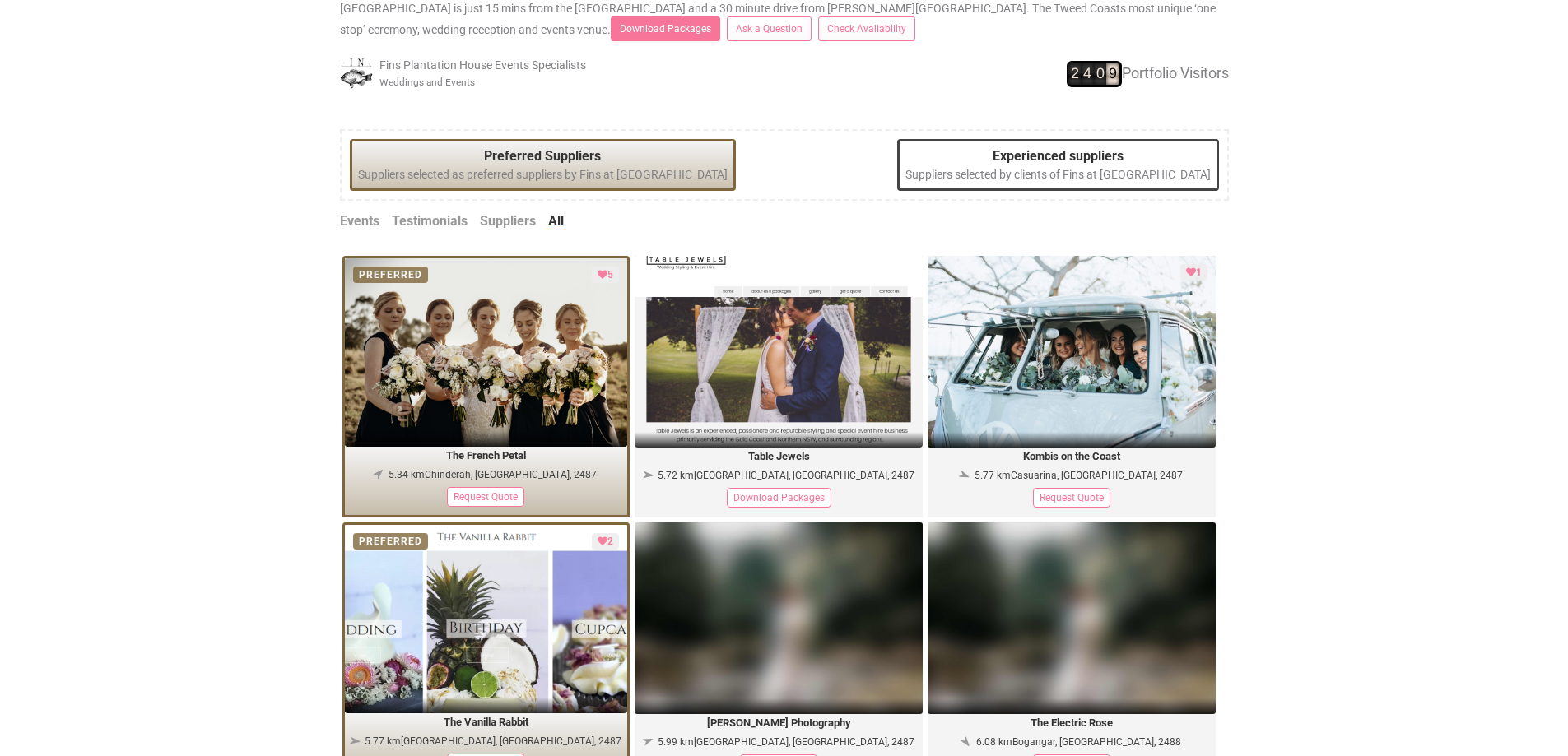
scroll to position [740, 0]
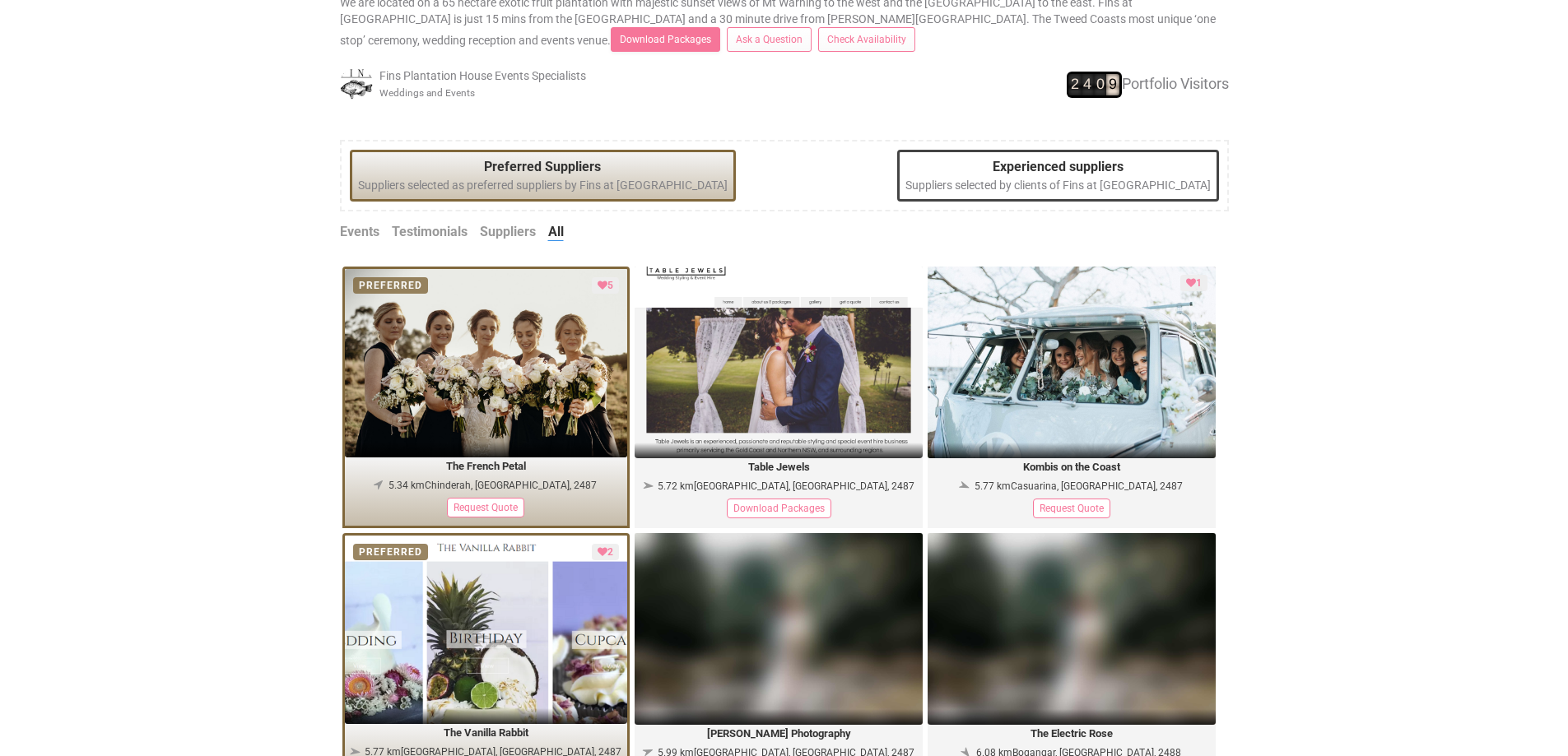
click at [419, 234] on link "Testimonials" at bounding box center [429, 232] width 76 height 19
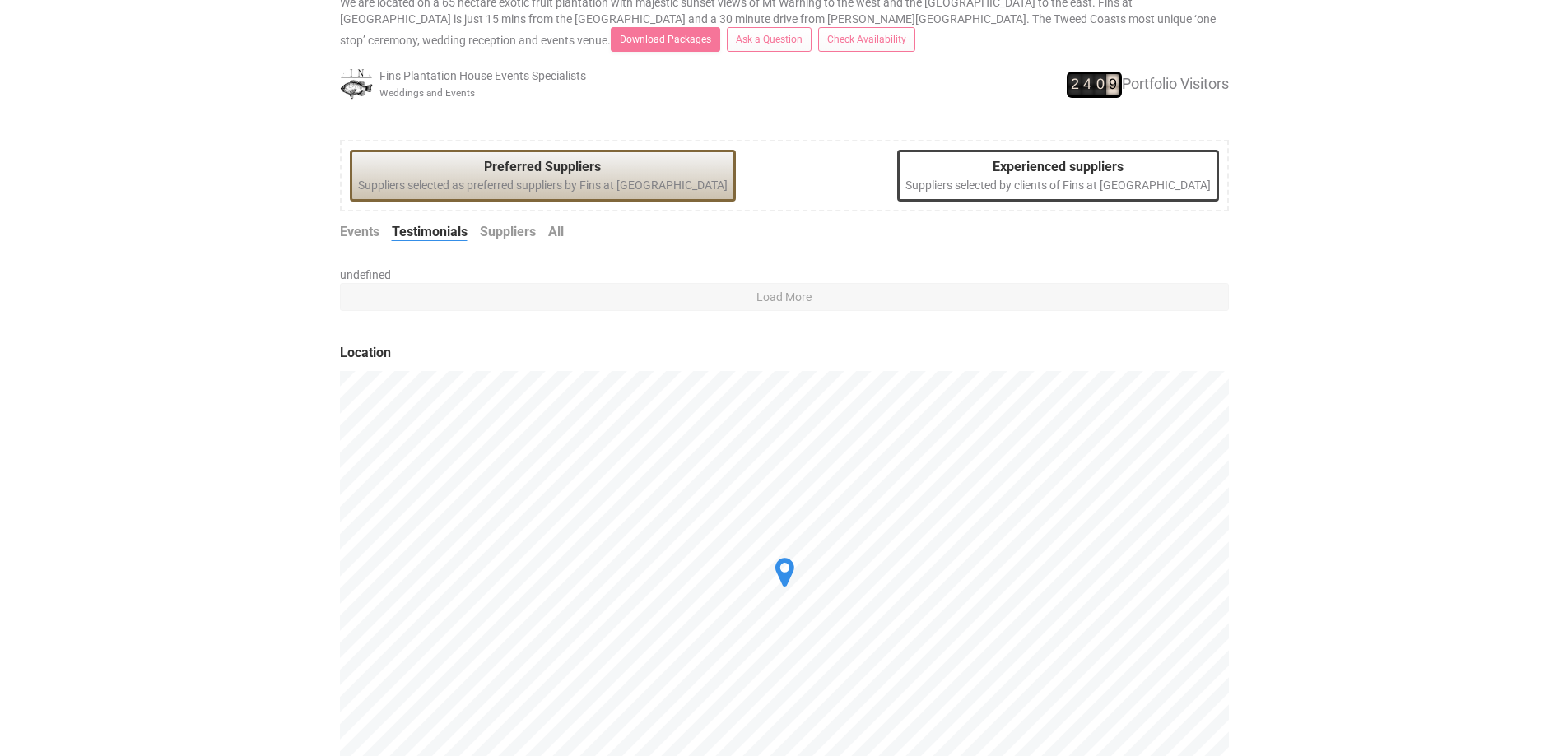
click at [366, 231] on link "Events" at bounding box center [359, 232] width 39 height 19
